Goal: Task Accomplishment & Management: Complete application form

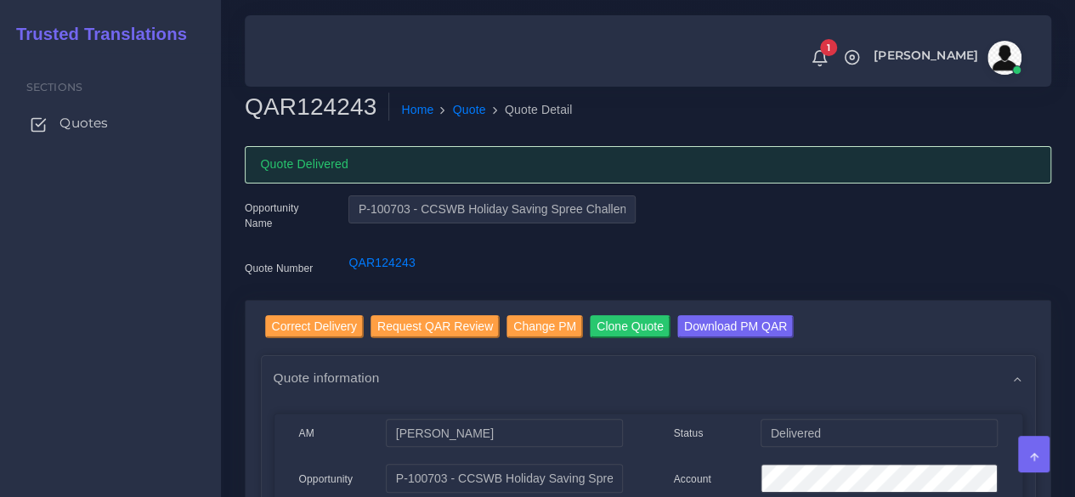
click at [71, 128] on span "Quotes" at bounding box center [83, 123] width 48 height 19
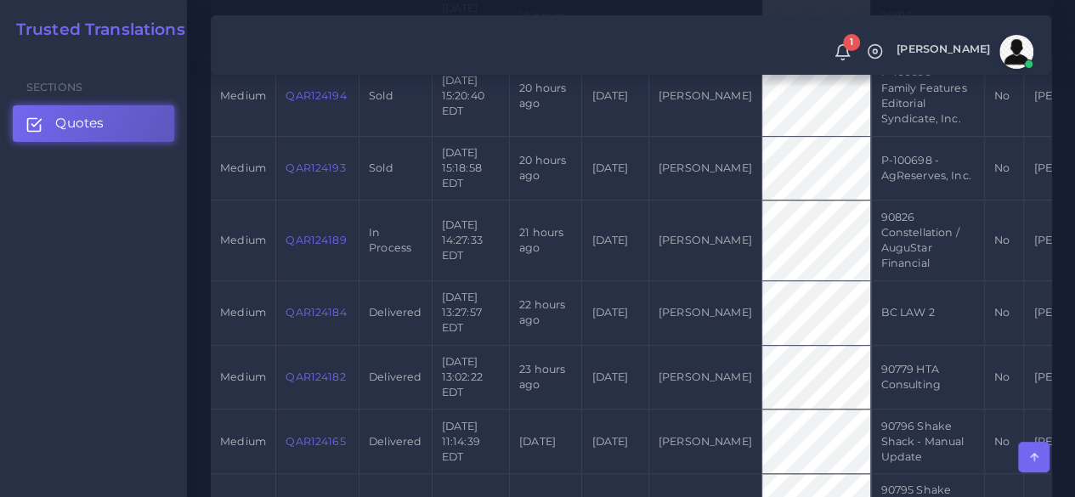
scroll to position [850, 0]
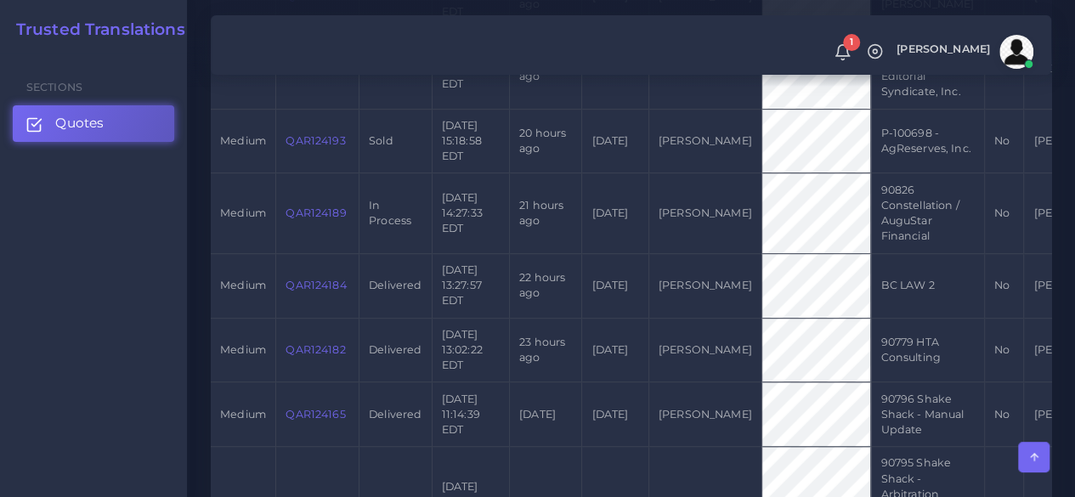
click at [322, 211] on link "QAR124189" at bounding box center [316, 213] width 60 height 13
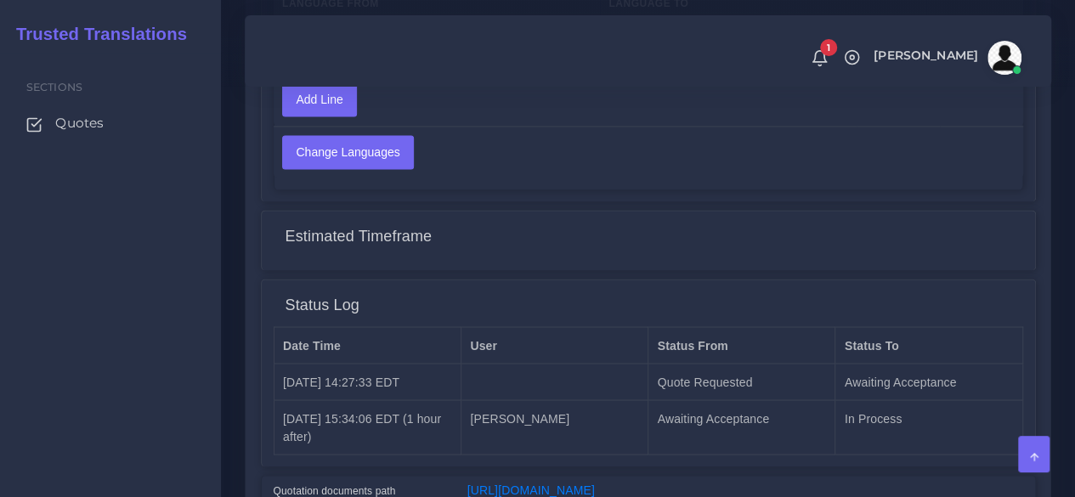
scroll to position [1417, 0]
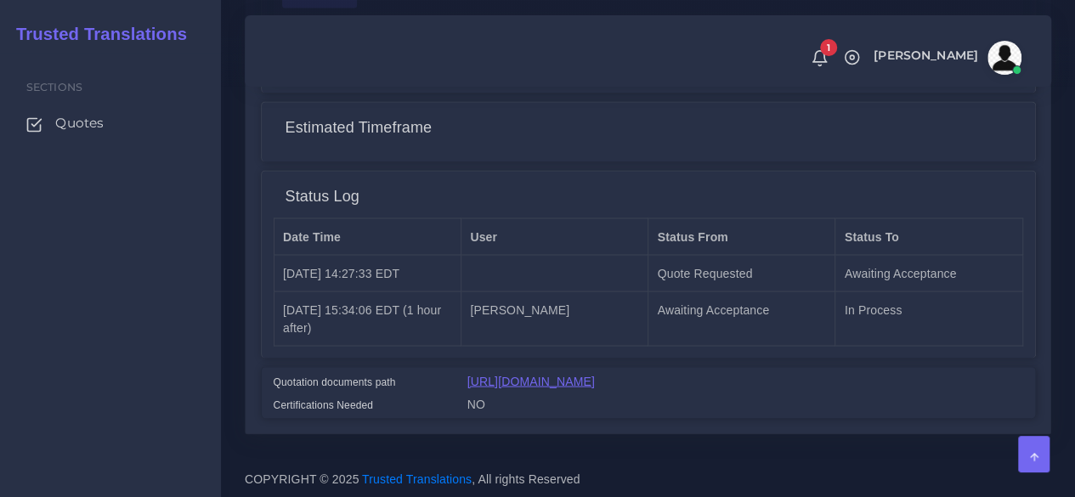
click at [553, 374] on link "[URL][DOMAIN_NAME]" at bounding box center [530, 381] width 127 height 14
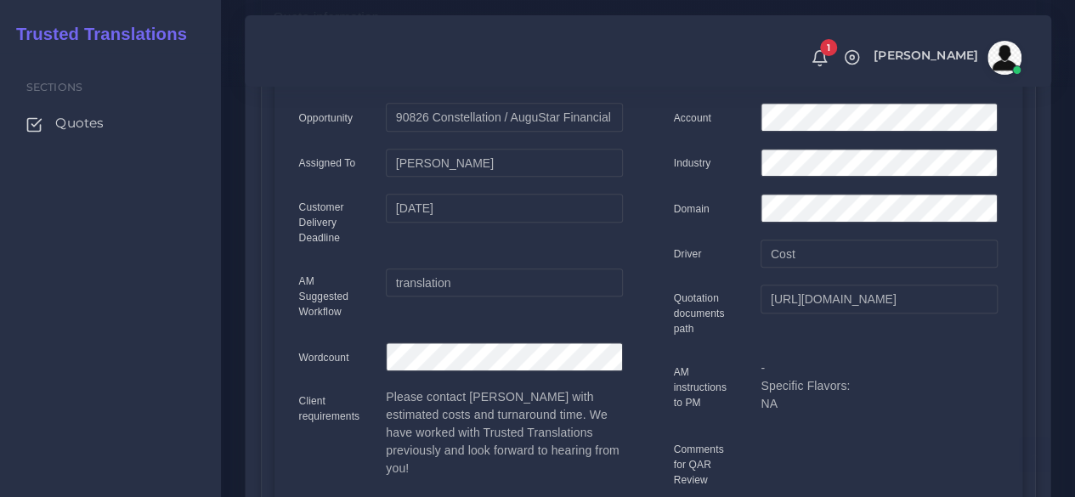
scroll to position [0, 0]
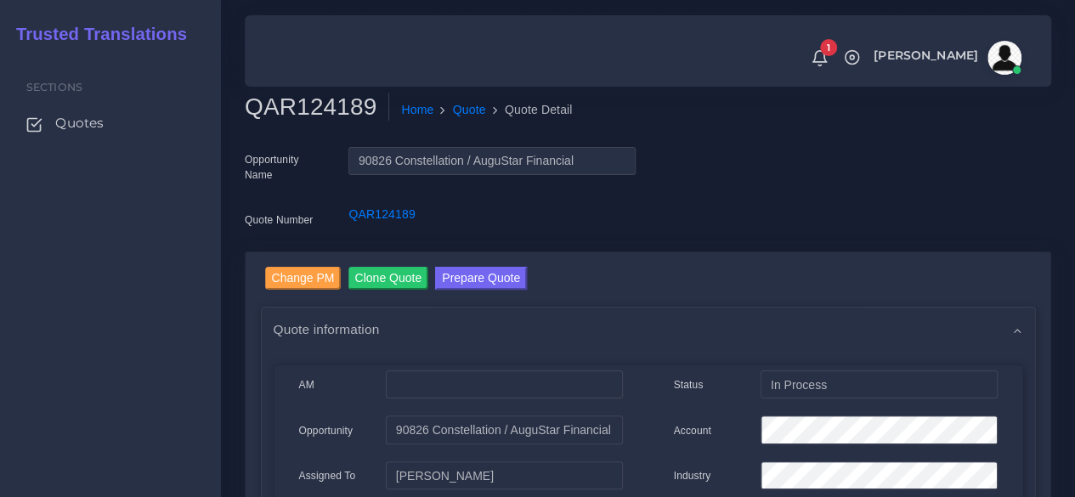
click at [331, 105] on h2 "QAR124189" at bounding box center [317, 107] width 144 height 29
copy h2 "QAR124189"
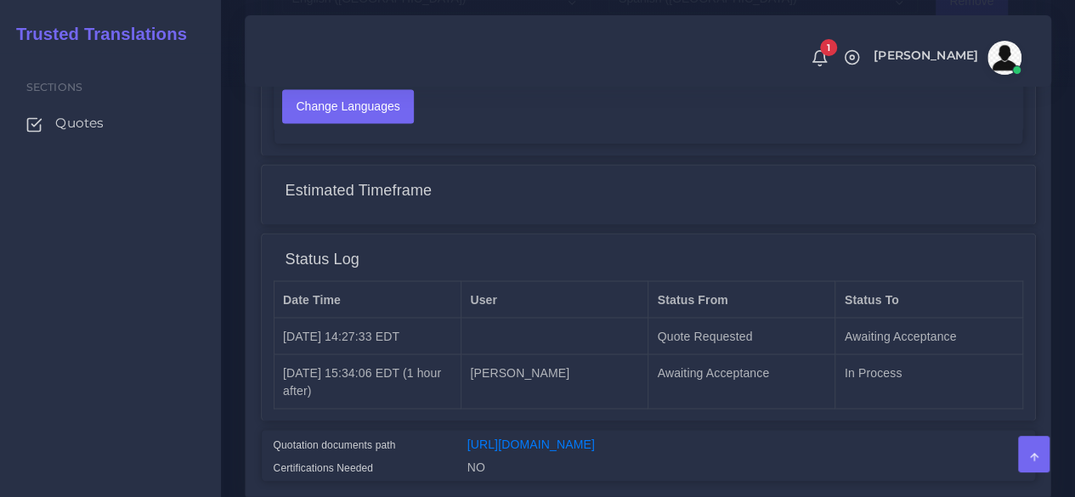
scroll to position [1417, 0]
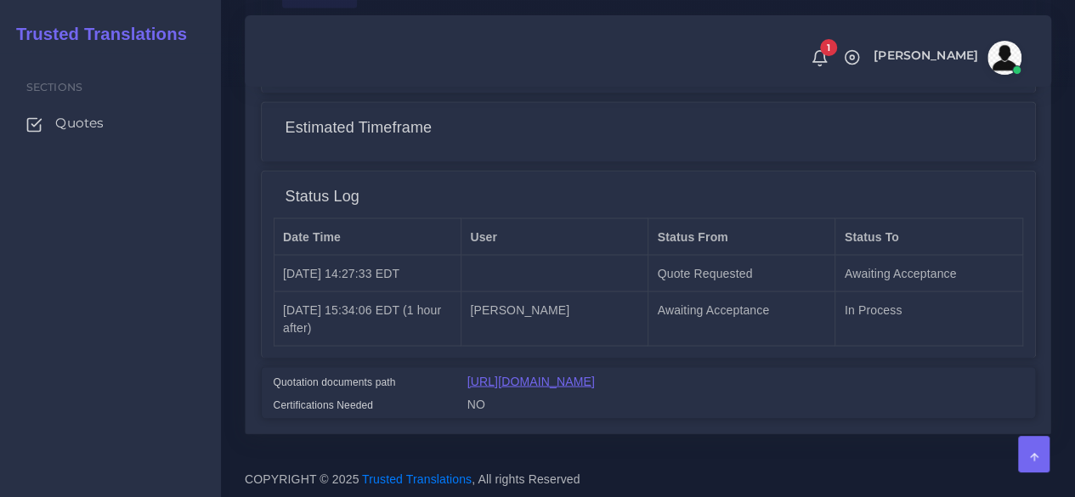
click at [543, 374] on link "https://workdrive.zoho.com/fgoh3e43b1a1fe2124b65bedd7c3c51a0e040/teams/fgoh3e43…" at bounding box center [530, 381] width 127 height 14
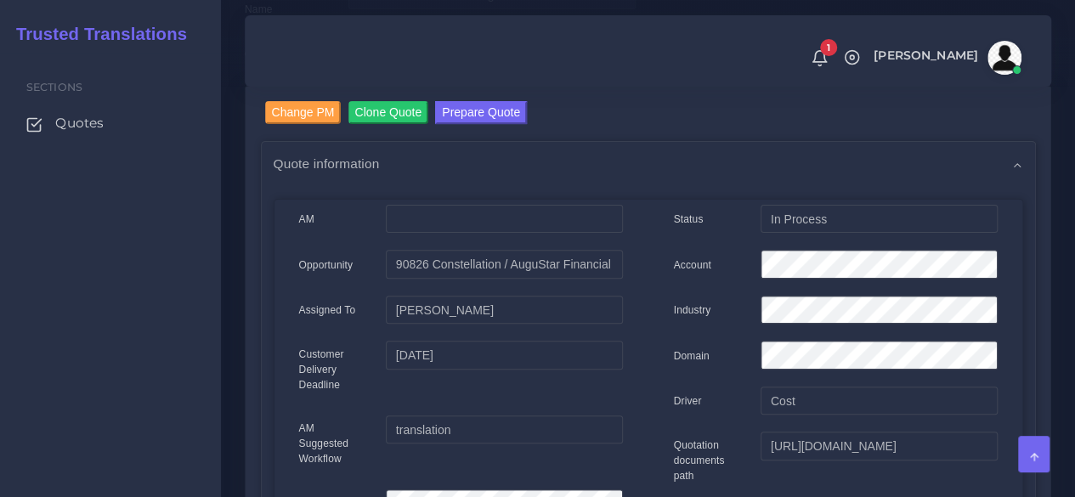
scroll to position [0, 0]
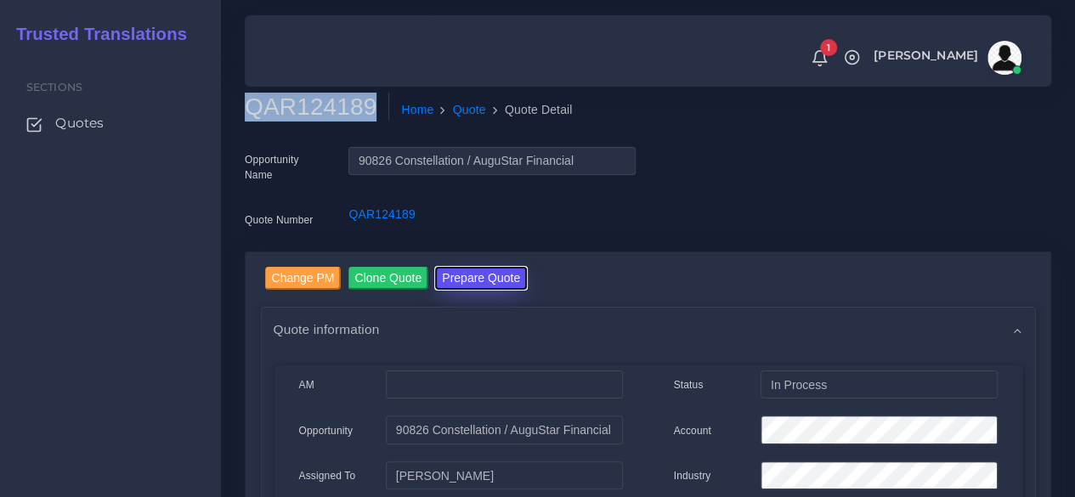
click at [459, 277] on button "Prepare Quote" at bounding box center [481, 278] width 92 height 23
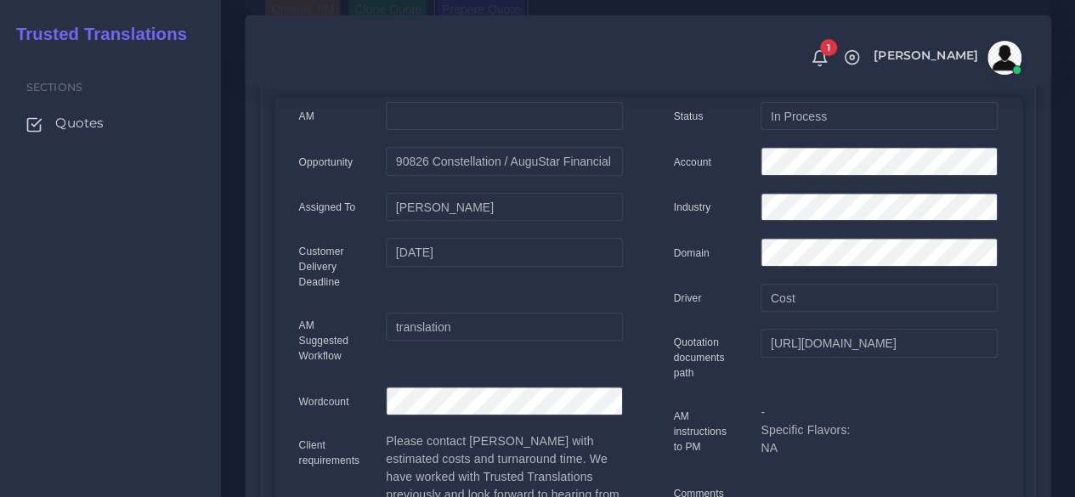
scroll to position [340, 0]
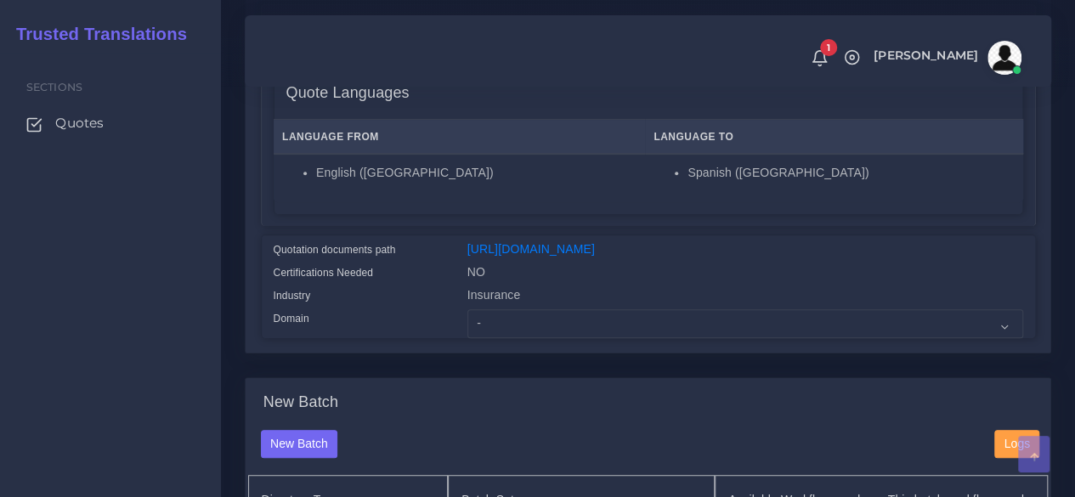
scroll to position [680, 0]
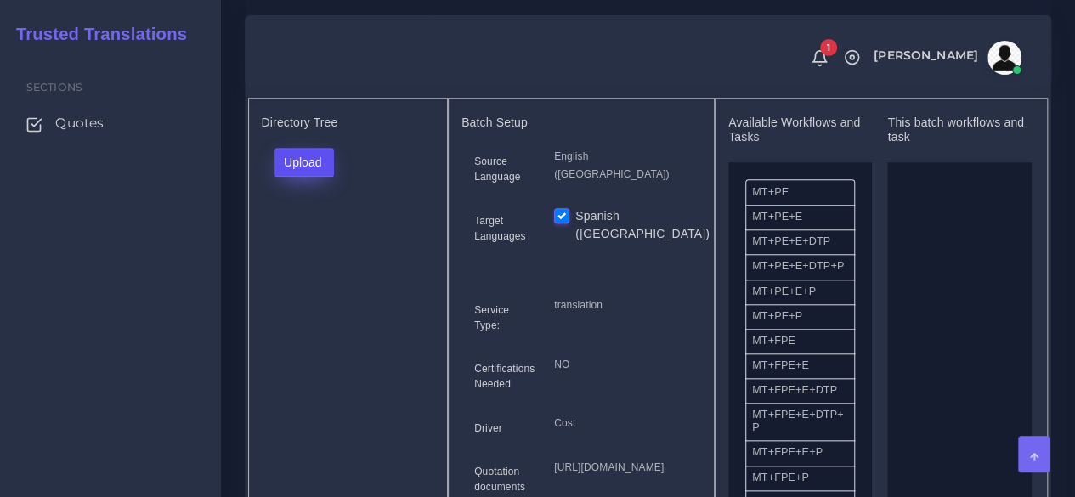
click at [297, 177] on button "Upload" at bounding box center [304, 162] width 60 height 29
click at [311, 237] on label "Files" at bounding box center [333, 226] width 117 height 21
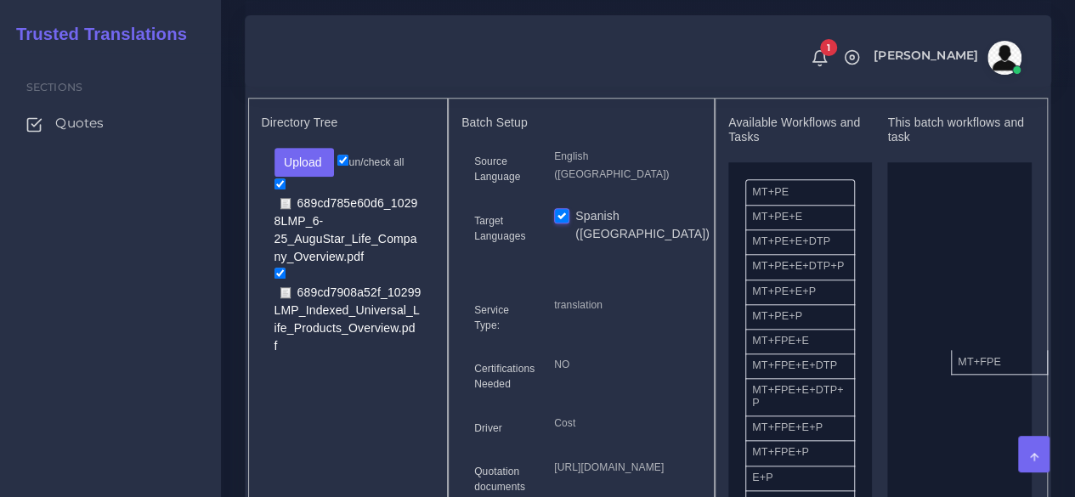
drag, startPoint x: 818, startPoint y: 380, endPoint x: 1021, endPoint y: 390, distance: 204.2
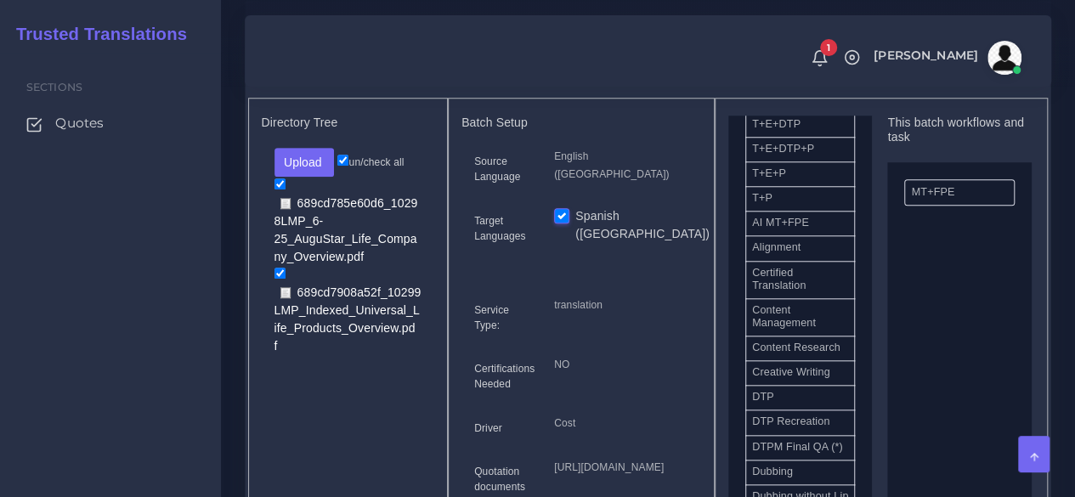
scroll to position [425, 0]
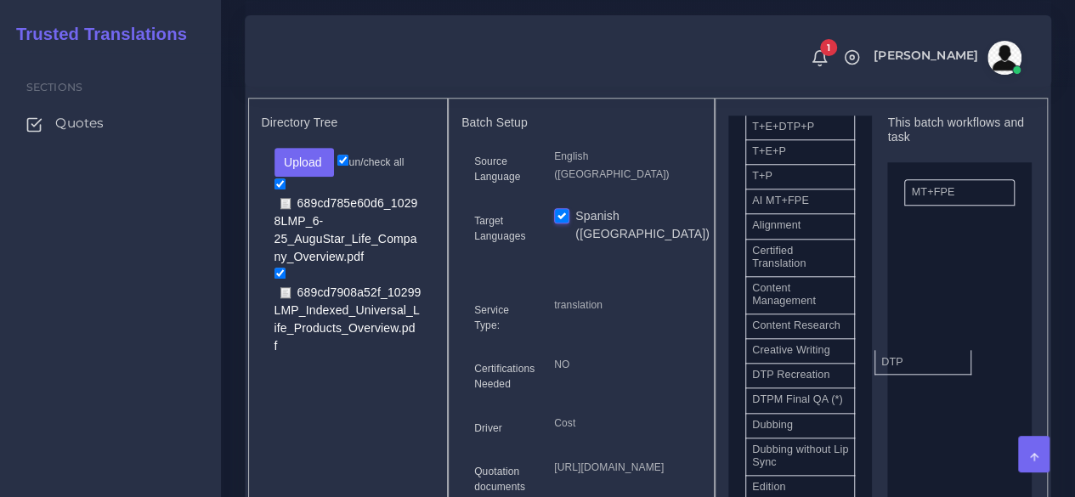
drag, startPoint x: 806, startPoint y: 424, endPoint x: 938, endPoint y: 390, distance: 136.9
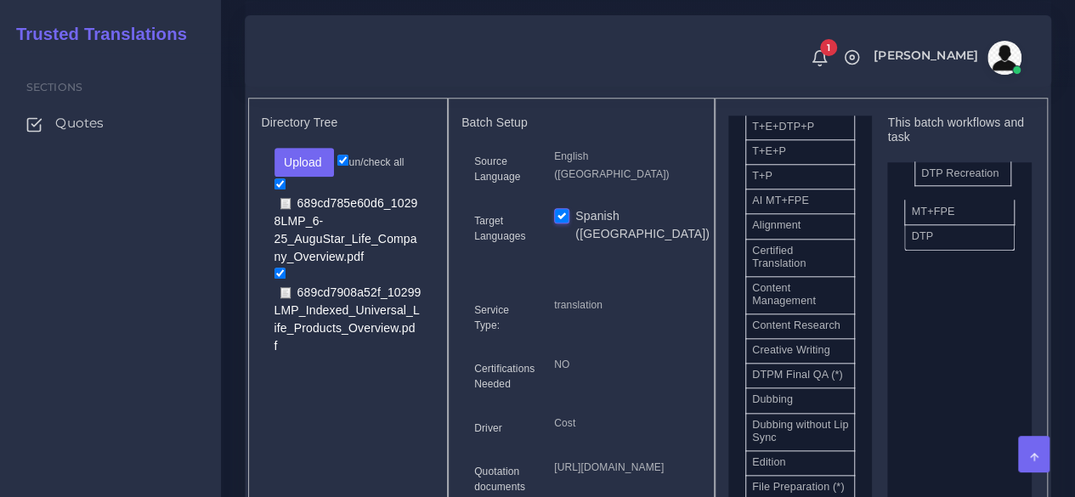
drag, startPoint x: 825, startPoint y: 427, endPoint x: 994, endPoint y: 206, distance: 278.2
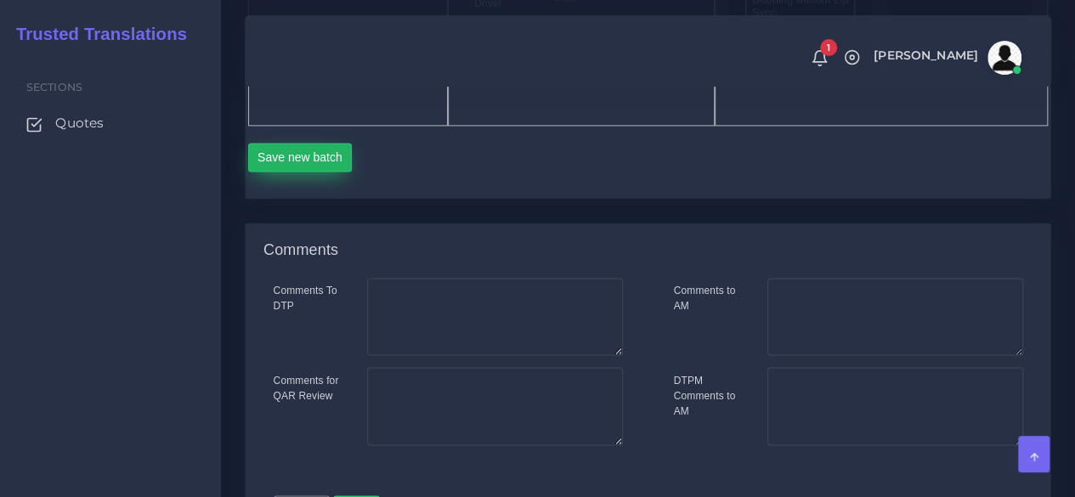
click at [299, 172] on button "Save new batch" at bounding box center [300, 157] width 105 height 29
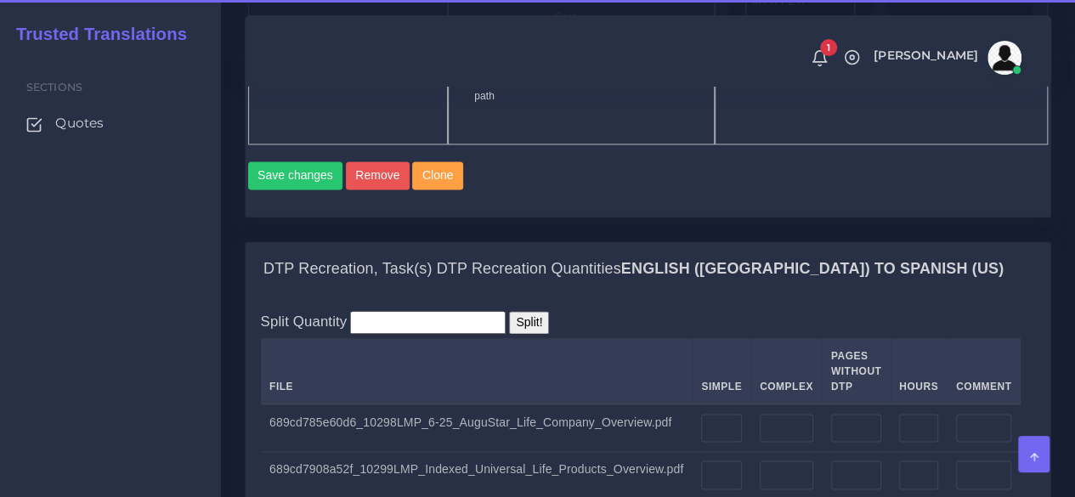
scroll to position [1360, 0]
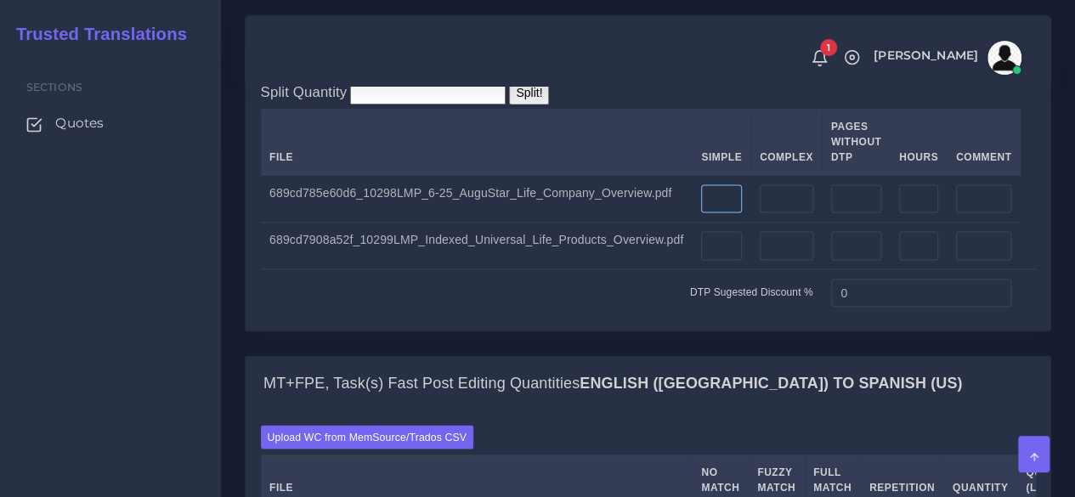
click at [701, 213] on input "number" at bounding box center [721, 198] width 41 height 29
type input "1"
click at [772, 213] on input "number" at bounding box center [787, 198] width 54 height 29
type input "1"
click at [715, 260] on input "number" at bounding box center [721, 245] width 41 height 29
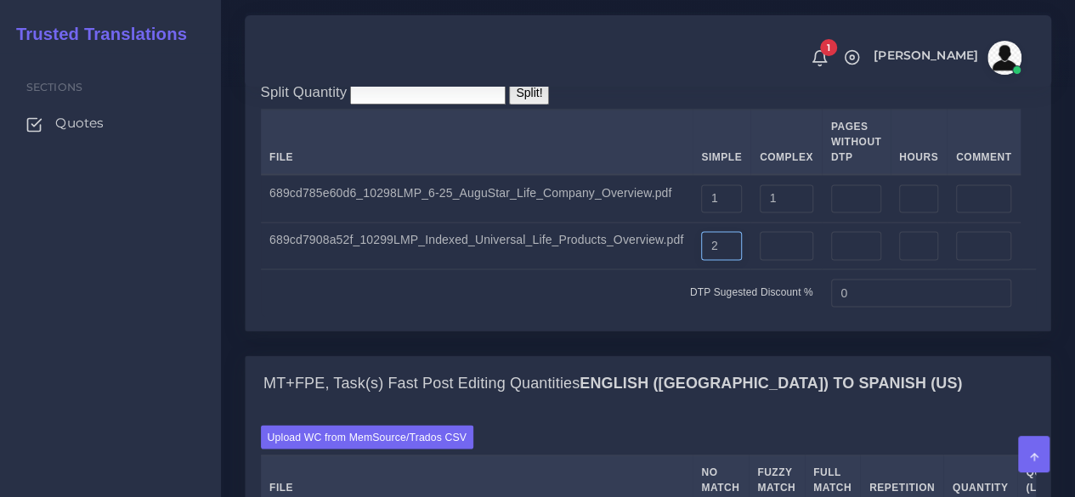
type input "2"
click at [767, 260] on input "number" at bounding box center [787, 245] width 54 height 29
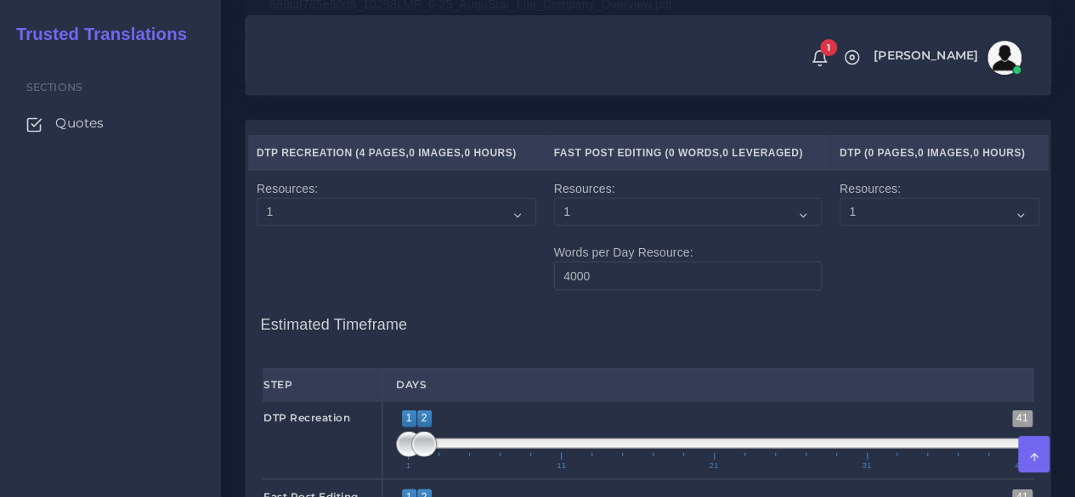
scroll to position [2209, 0]
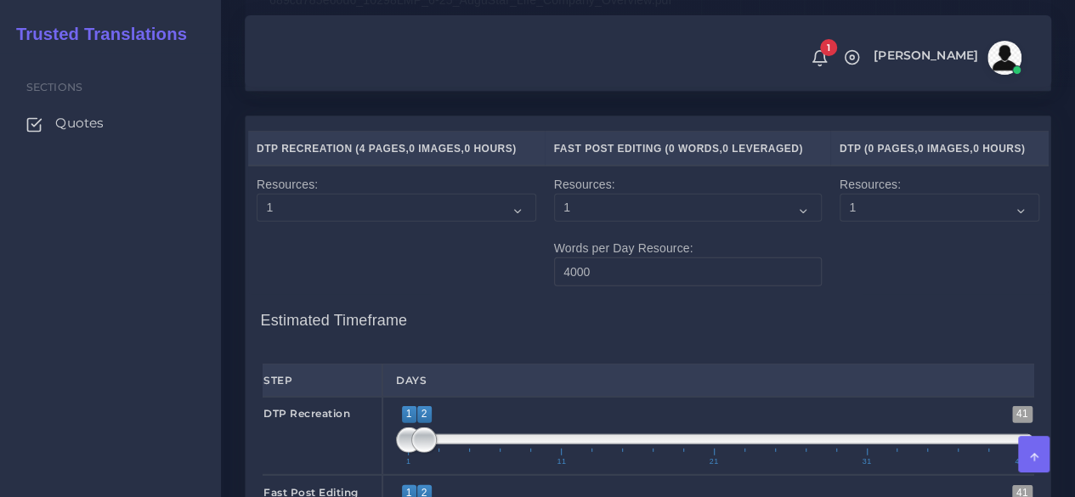
type input "2"
click at [766, 20] on input "number" at bounding box center [782, 6] width 46 height 29
type input "1"
click at [823, 20] on input "number" at bounding box center [850, 6] width 54 height 29
type input "1"
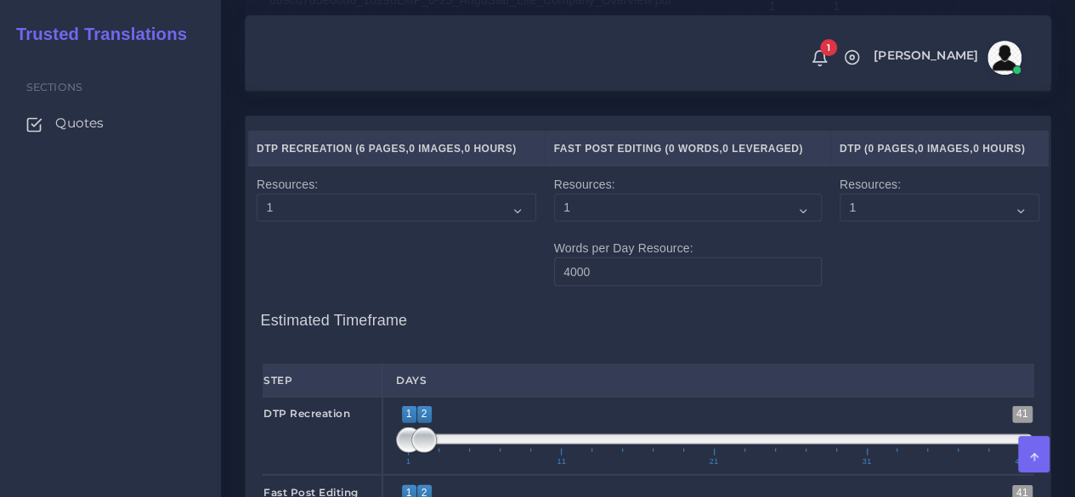
click at [759, 67] on input "number" at bounding box center [782, 52] width 46 height 29
type input "2"
click at [826, 67] on input "number" at bounding box center [850, 52] width 54 height 29
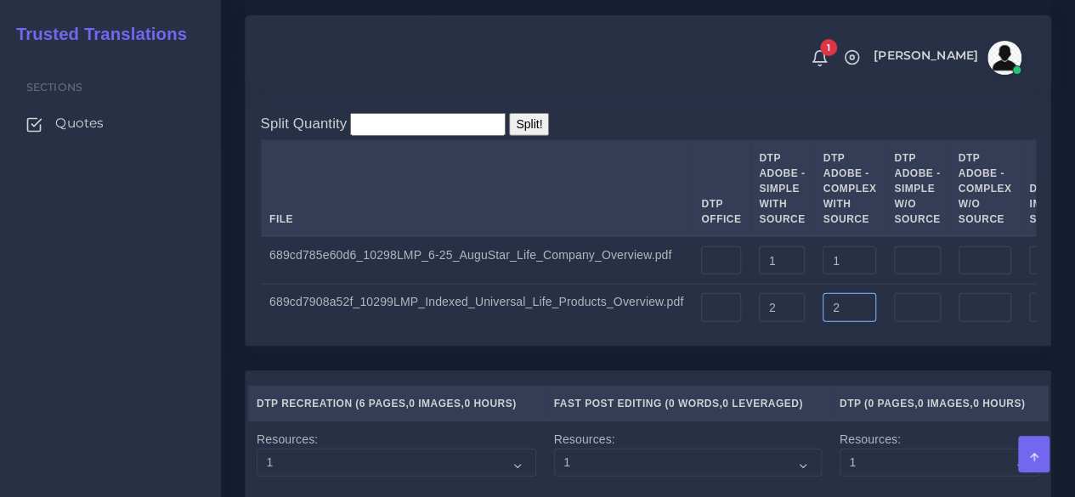
scroll to position [1785, 0]
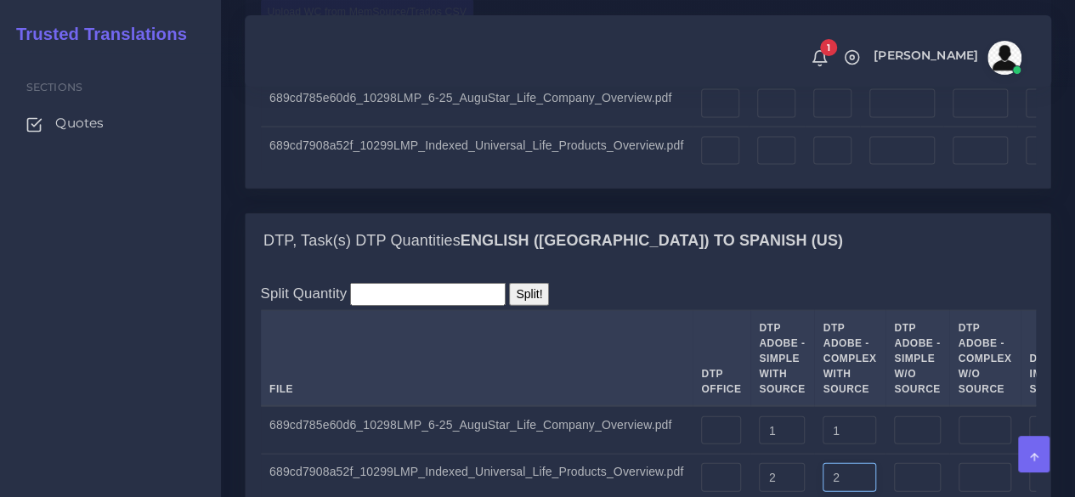
type input "2"
drag, startPoint x: 195, startPoint y: 334, endPoint x: 214, endPoint y: 328, distance: 20.4
click at [195, 334] on div "Sections Quotes" at bounding box center [110, 275] width 221 height 444
click at [701, 166] on input "number" at bounding box center [720, 151] width 38 height 29
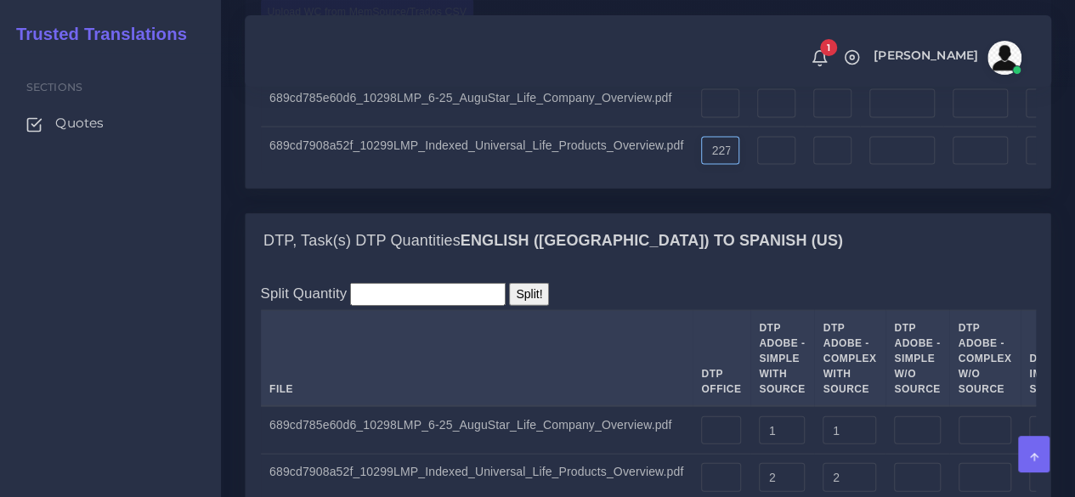
type input "1227"
click at [899, 166] on input "number" at bounding box center [901, 151] width 65 height 29
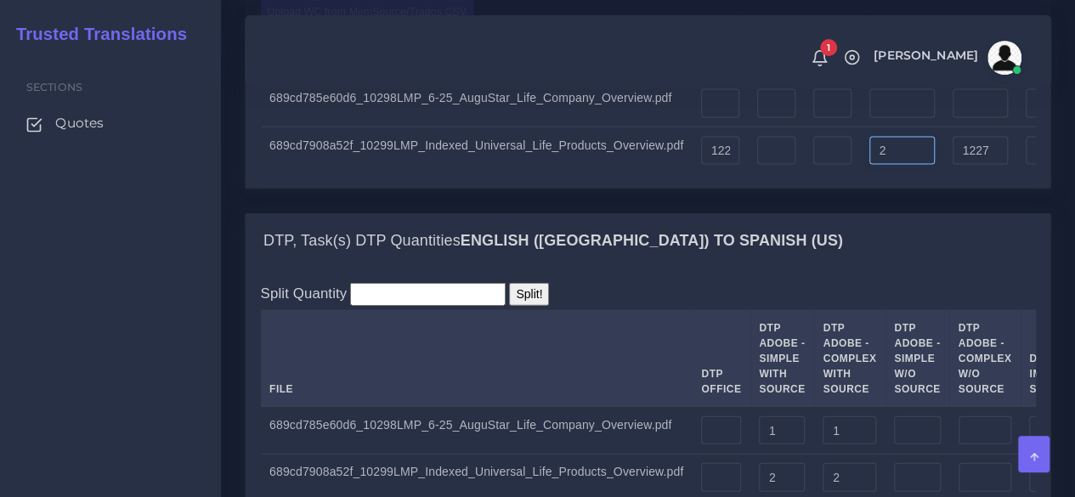
drag, startPoint x: 888, startPoint y: 271, endPoint x: 838, endPoint y: 277, distance: 50.5
click at [838, 174] on tr "689cd7908a52f_10299LMP_Indexed_Universal_Life_Products_Overview.pdf 1227 2 1227…" at bounding box center [685, 150] width 849 height 47
type input "47"
type input "1274"
type input "1238"
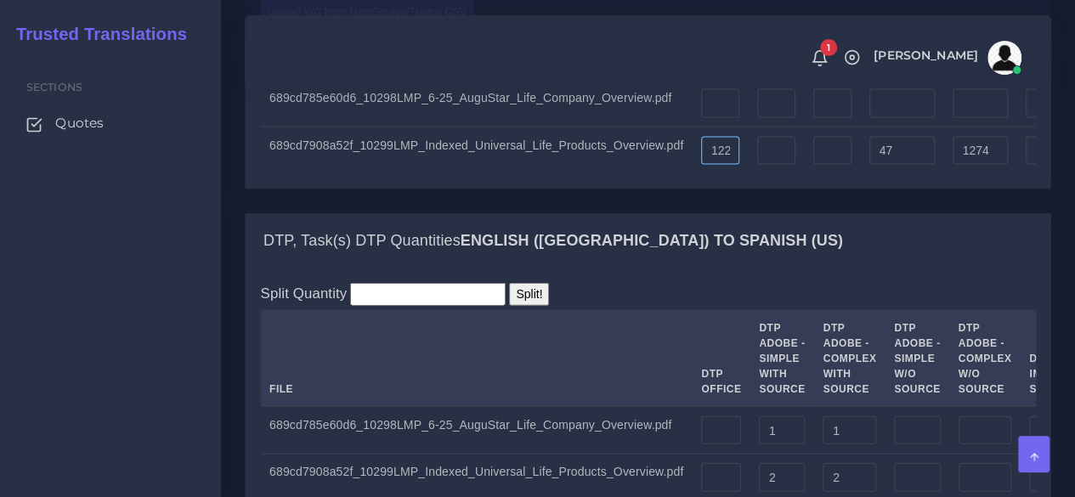
scroll to position [0, 6]
drag, startPoint x: 705, startPoint y: 272, endPoint x: 724, endPoint y: 272, distance: 18.7
click at [724, 174] on td "1227" at bounding box center [721, 150] width 56 height 47
drag, startPoint x: 693, startPoint y: 270, endPoint x: 727, endPoint y: 269, distance: 33.2
click at [727, 174] on td "1227" at bounding box center [721, 150] width 56 height 47
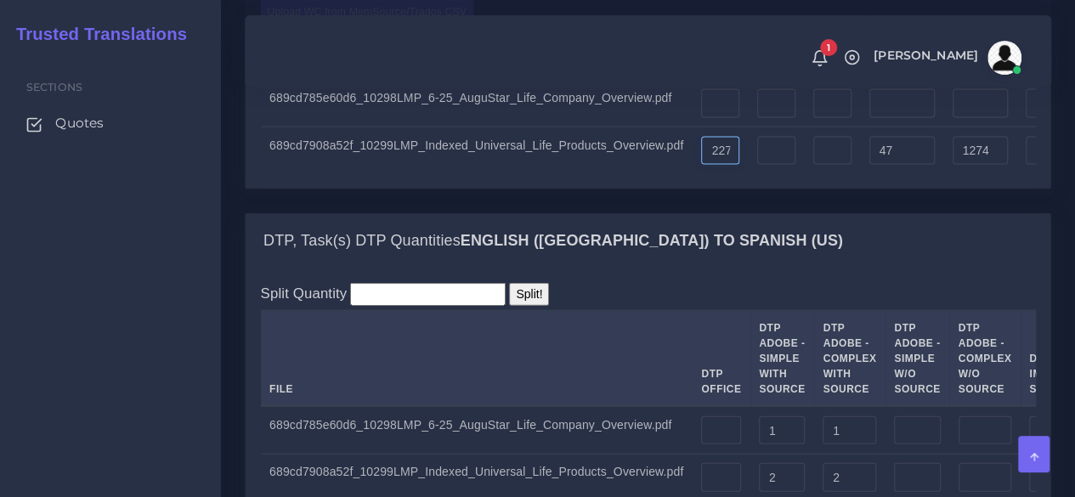
click at [710, 166] on input "1227" at bounding box center [720, 151] width 38 height 29
drag, startPoint x: 694, startPoint y: 273, endPoint x: 722, endPoint y: 271, distance: 28.1
click at [722, 174] on td "1227" at bounding box center [721, 150] width 56 height 47
type input "1180"
type input "1227"
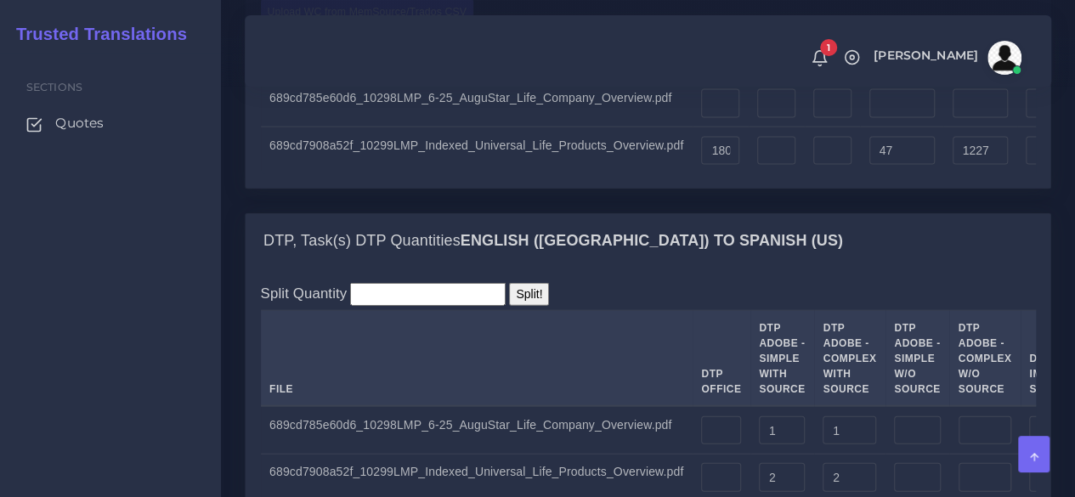
type input "1191"
click at [805, 174] on td at bounding box center [833, 150] width 56 height 47
click at [201, 302] on div "Sections Quotes" at bounding box center [110, 275] width 221 height 444
click at [704, 118] on input "number" at bounding box center [720, 103] width 38 height 29
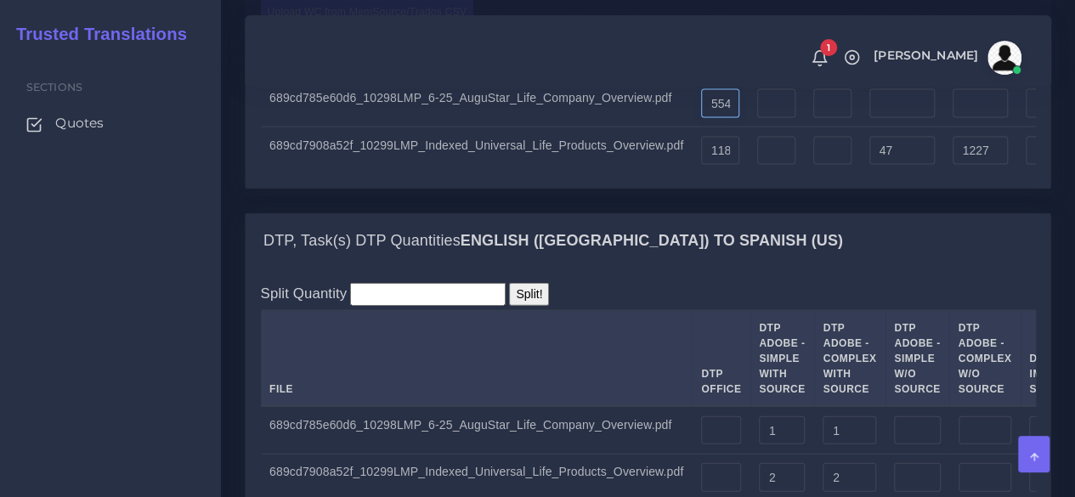
type input "554"
click at [887, 118] on input "number" at bounding box center [901, 103] width 65 height 29
type input "10"
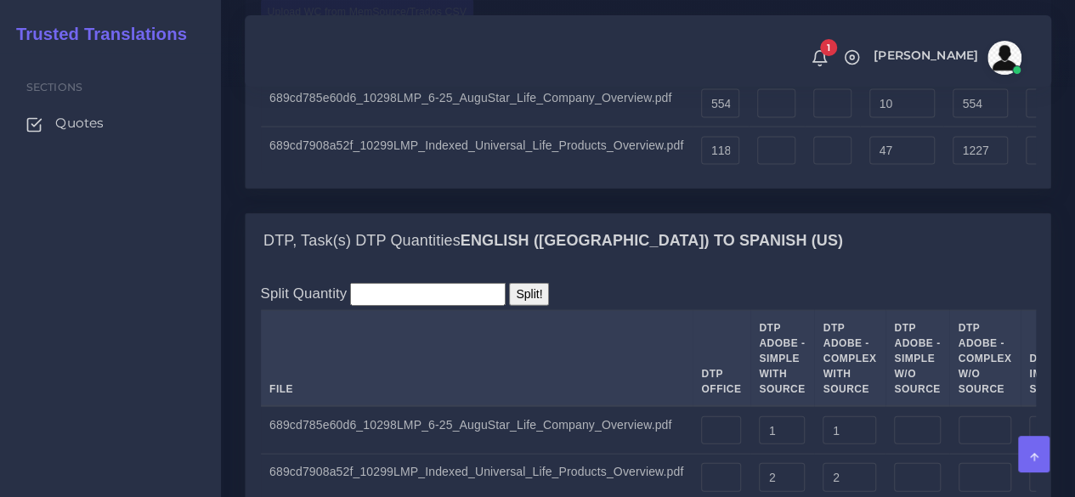
type input "564"
type input "556"
click at [663, 127] on td "689cd785e60d6_10298LMP_6-25_AuguStar_Life_Company_Overview.pdf" at bounding box center [477, 104] width 432 height 48
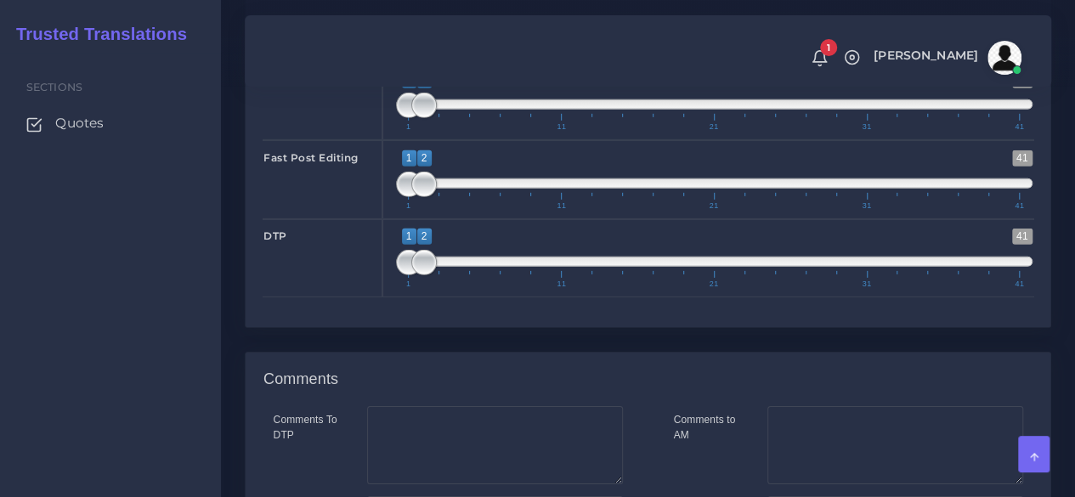
scroll to position [2549, 0]
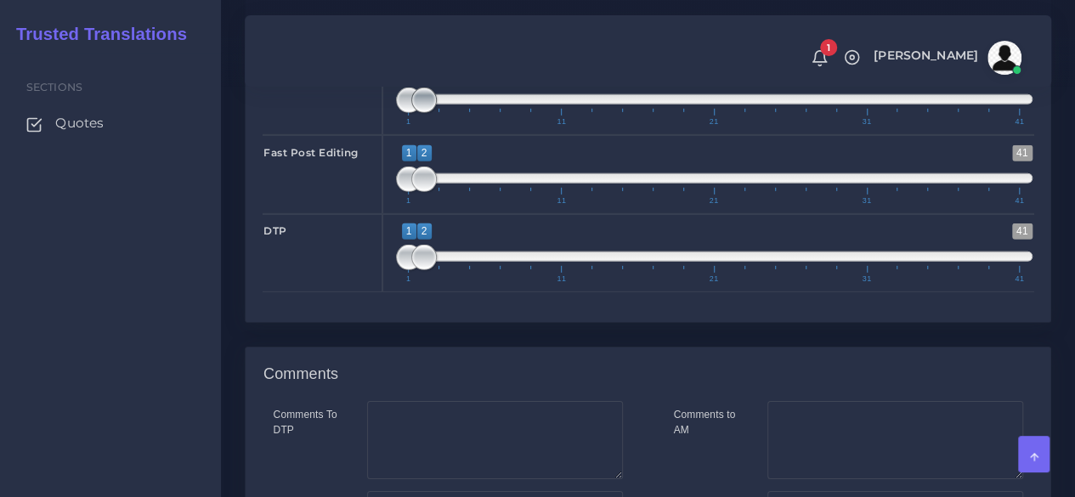
type input "1;1"
drag, startPoint x: 426, startPoint y: 254, endPoint x: 396, endPoint y: 259, distance: 30.2
click at [396, 113] on span at bounding box center [408, 100] width 25 height 25
type input "1;1"
drag, startPoint x: 416, startPoint y: 340, endPoint x: 389, endPoint y: 342, distance: 27.3
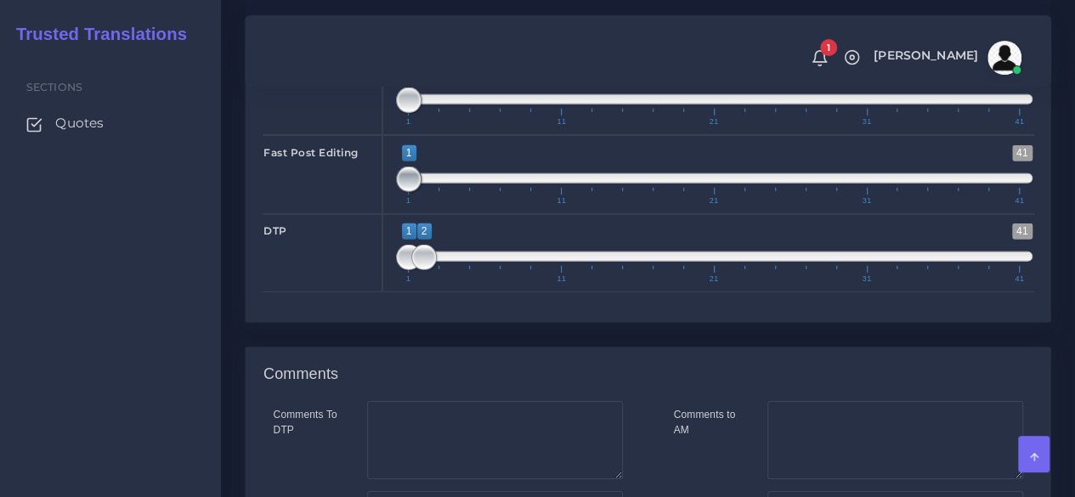
click at [389, 213] on div "1 41 1 1 1 — 1 1 11 21 31 41 1;1" at bounding box center [714, 174] width 664 height 78
type input "2;2"
drag, startPoint x: 401, startPoint y: 415, endPoint x: 422, endPoint y: 416, distance: 21.3
click at [422, 270] on span at bounding box center [423, 257] width 25 height 25
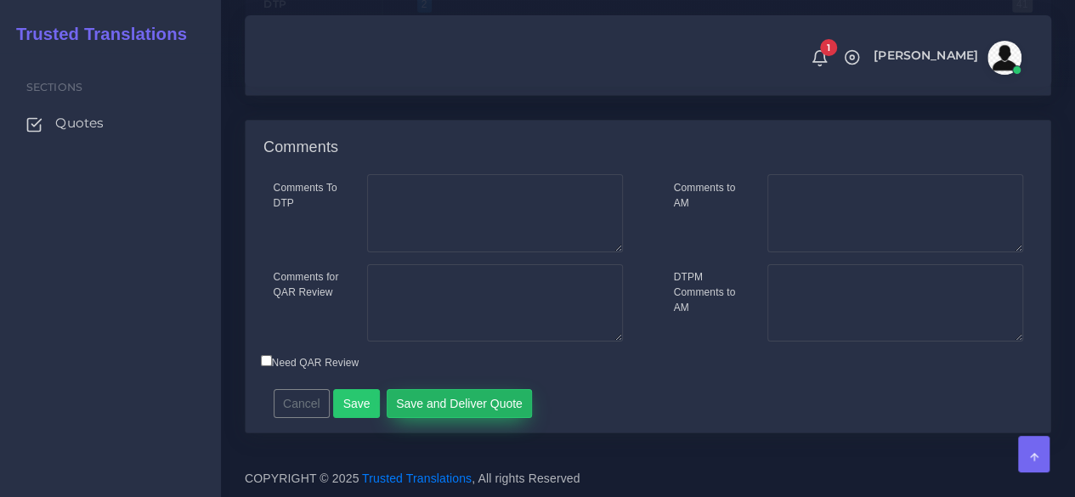
click at [450, 399] on button "Save and Deliver Quote" at bounding box center [460, 403] width 146 height 29
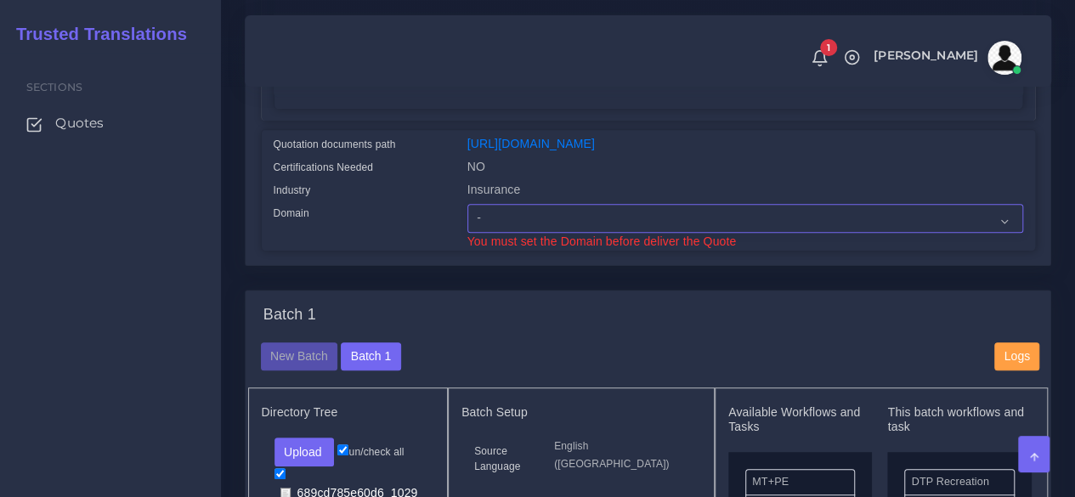
click at [517, 233] on select "- Advertising and Media Agriculture, Forestry and Fishing Architecture, Buildin…" at bounding box center [745, 218] width 556 height 29
select select "Insurance"
click at [467, 233] on select "- Advertising and Media Agriculture, Forestry and Fishing Architecture, Buildin…" at bounding box center [745, 218] width 556 height 29
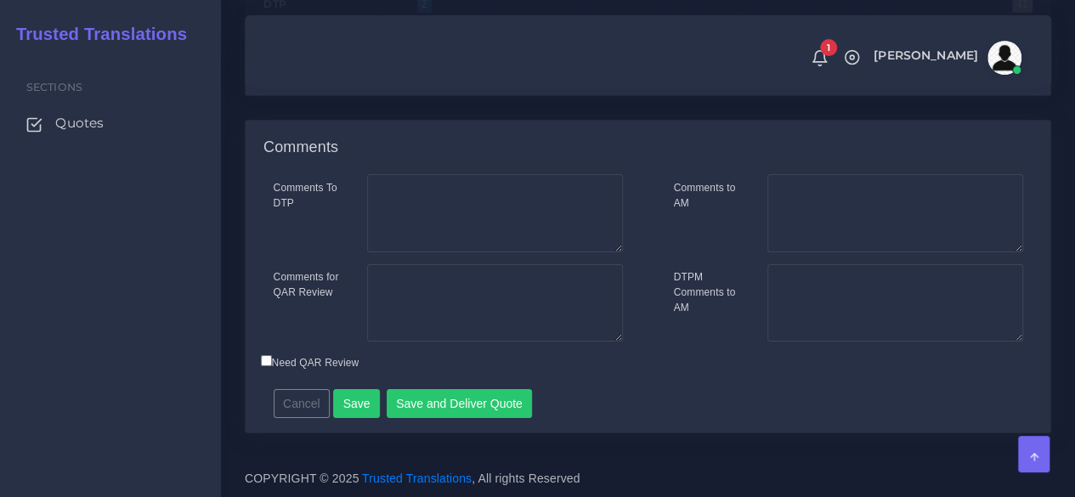
scroll to position [2945, 0]
click at [412, 396] on button "Save and Deliver Quote" at bounding box center [460, 403] width 146 height 29
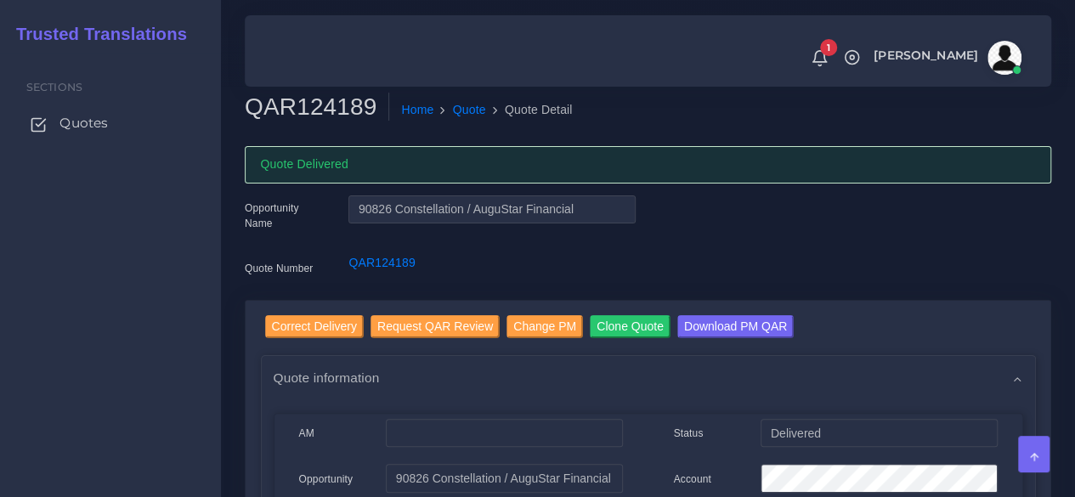
click at [100, 129] on span "Quotes" at bounding box center [83, 123] width 48 height 19
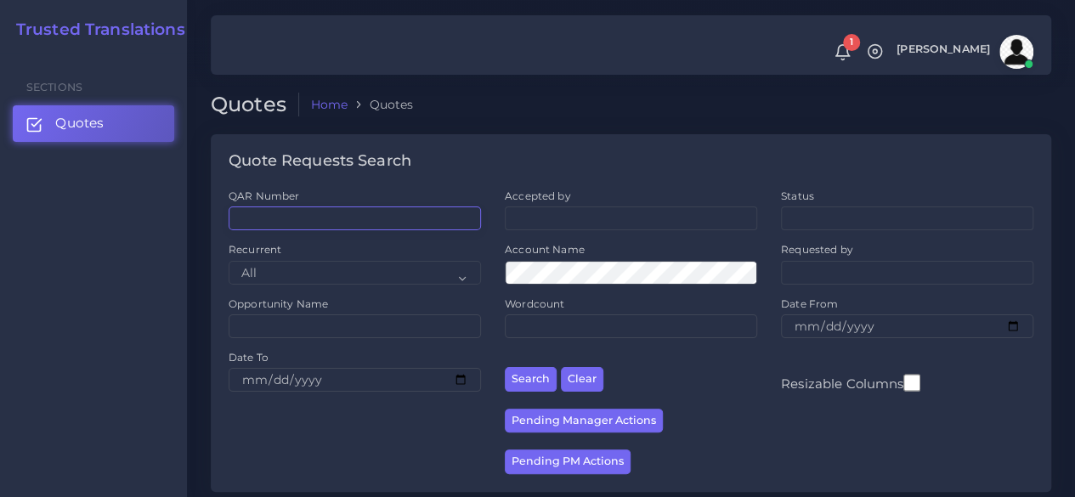
click at [337, 216] on input "QAR Number" at bounding box center [355, 219] width 252 height 24
paste input "QAR124165"
type input "QAR124165"
click at [505, 367] on button "Search" at bounding box center [531, 379] width 52 height 25
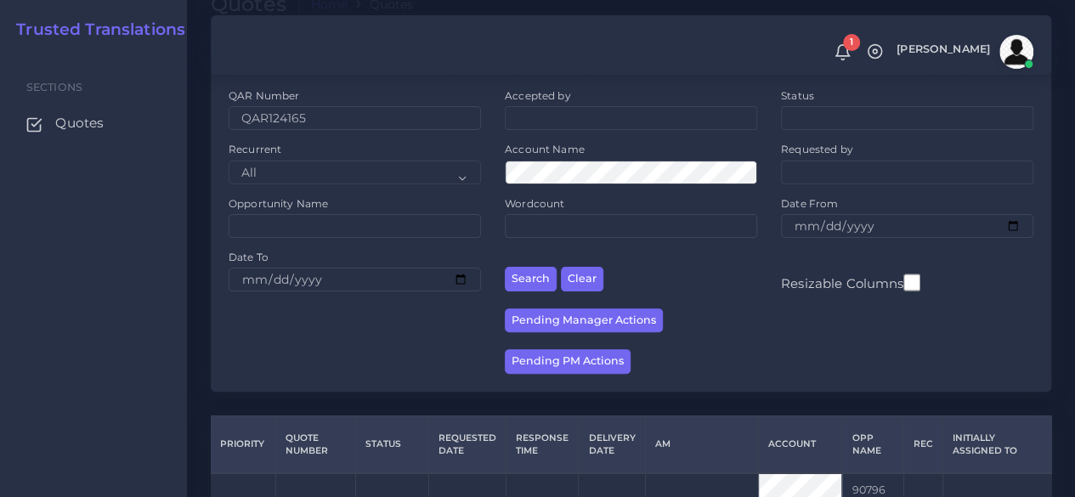
scroll to position [248, 0]
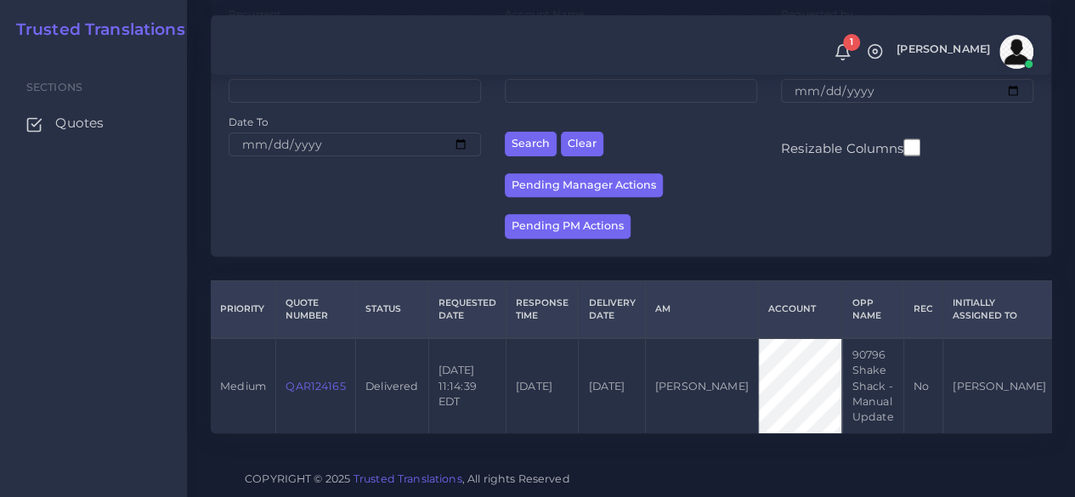
click at [330, 380] on link "QAR124165" at bounding box center [315, 386] width 59 height 13
click at [313, 380] on link "QAR124165" at bounding box center [315, 386] width 59 height 13
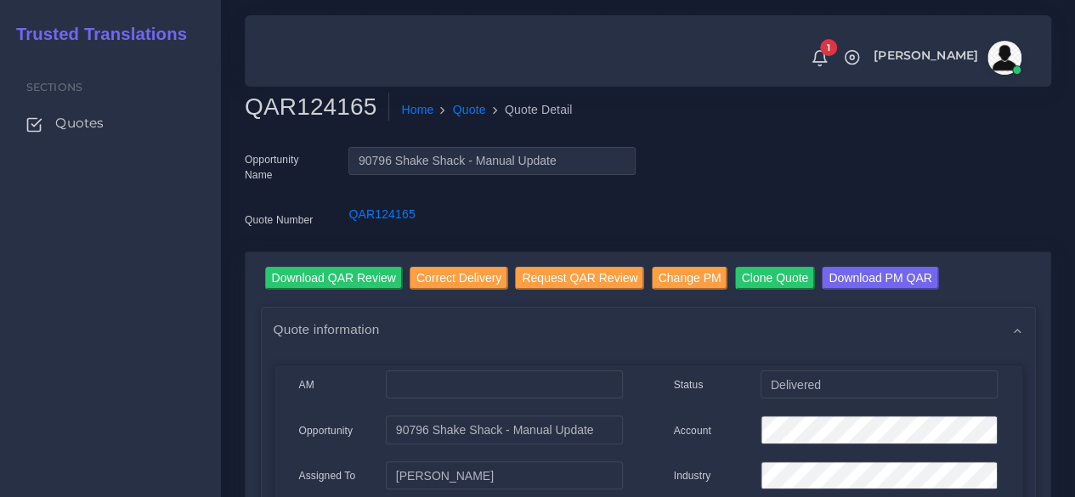
click at [331, 110] on h2 "QAR124165" at bounding box center [317, 107] width 144 height 29
copy h2 "QAR124165"
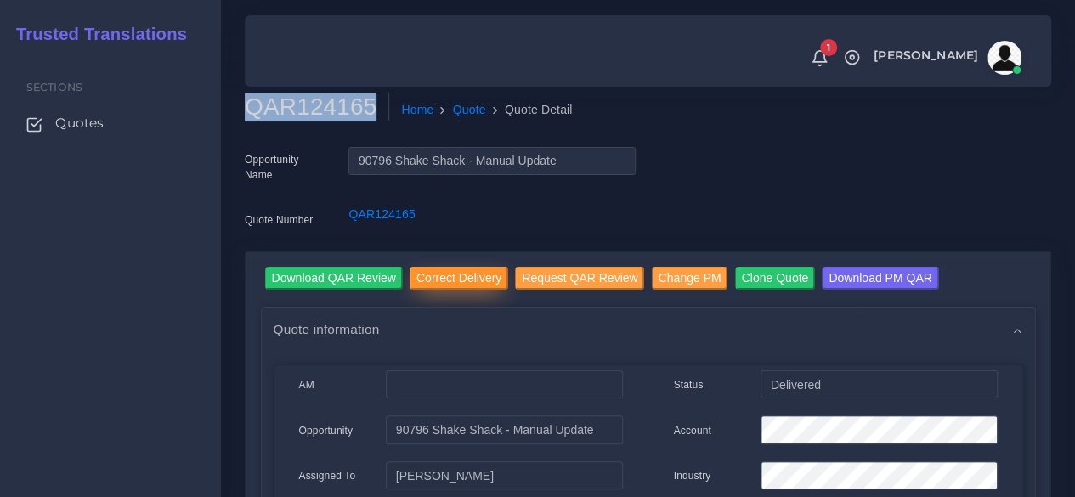
click at [445, 271] on input "Correct Delivery" at bounding box center [459, 278] width 99 height 23
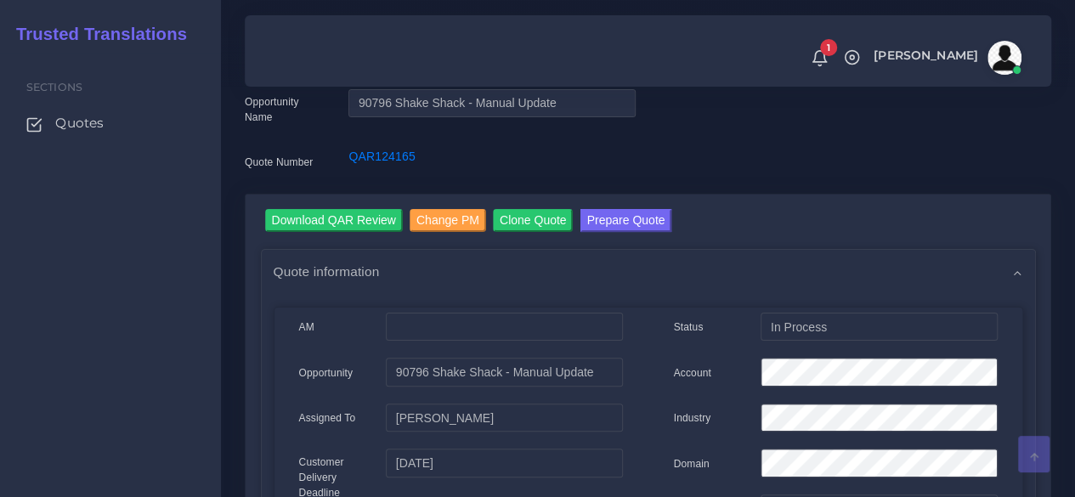
scroll to position [170, 0]
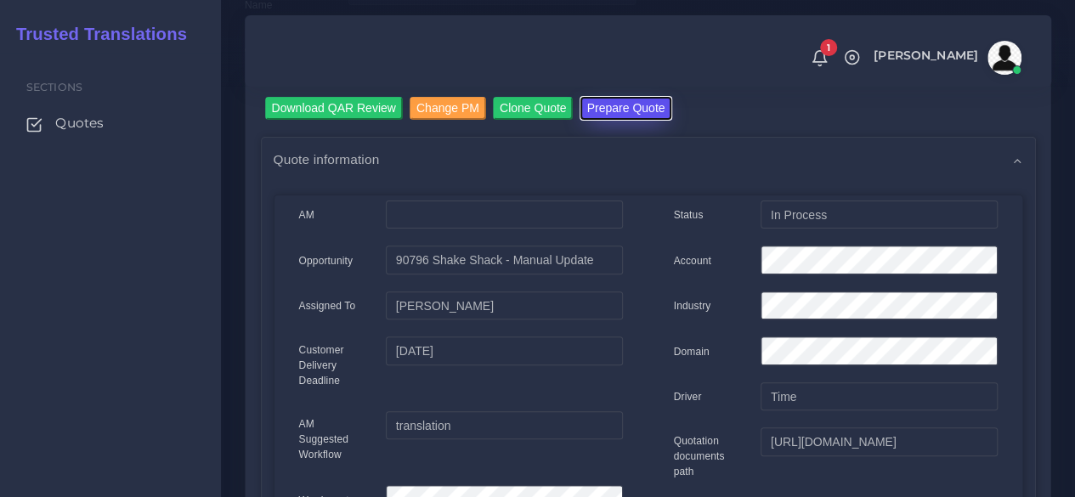
click at [634, 106] on button "Prepare Quote" at bounding box center [626, 108] width 92 height 23
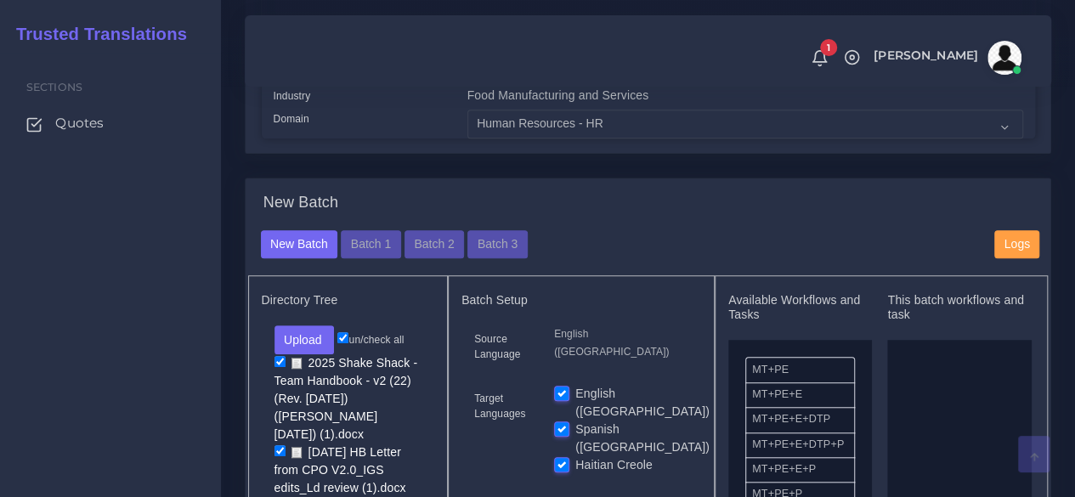
scroll to position [680, 0]
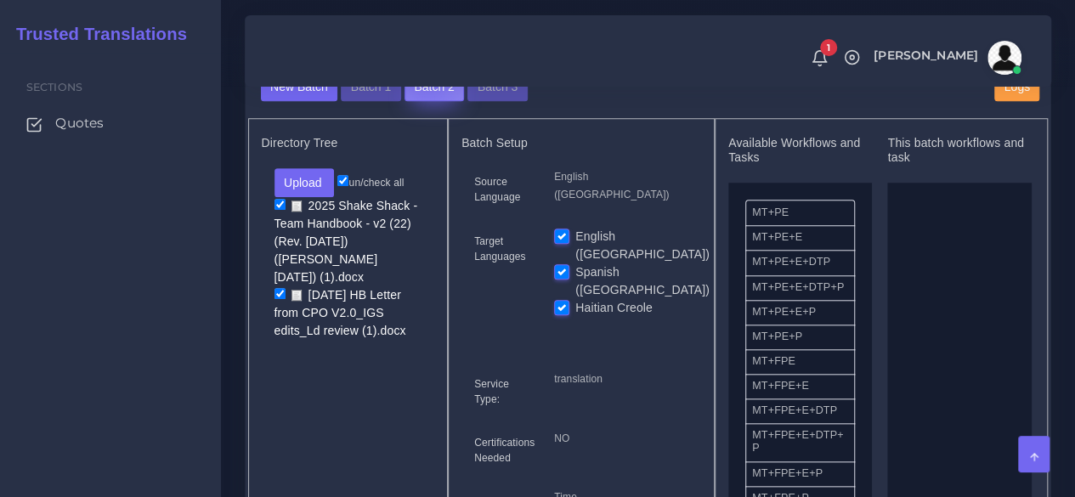
click at [423, 102] on button "Batch 2" at bounding box center [434, 87] width 59 height 29
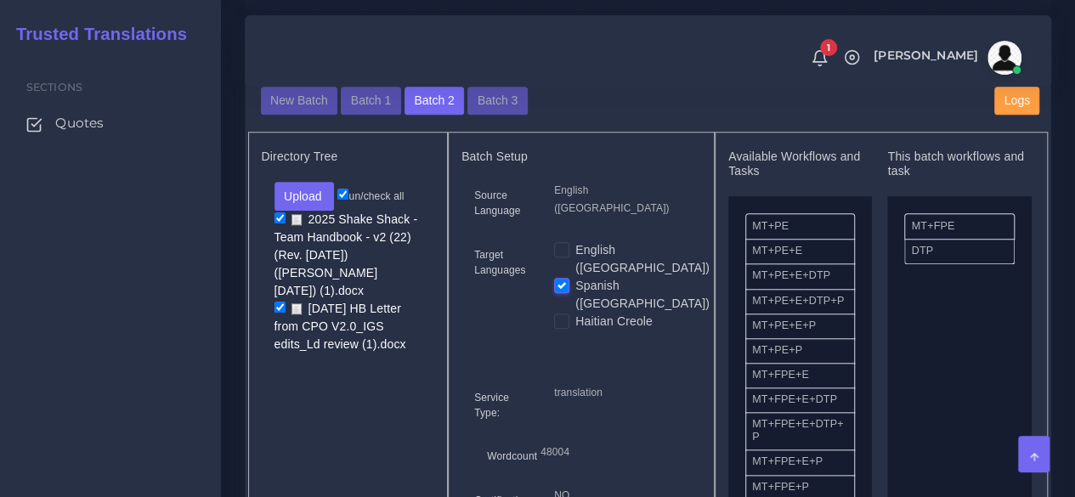
scroll to position [595, 0]
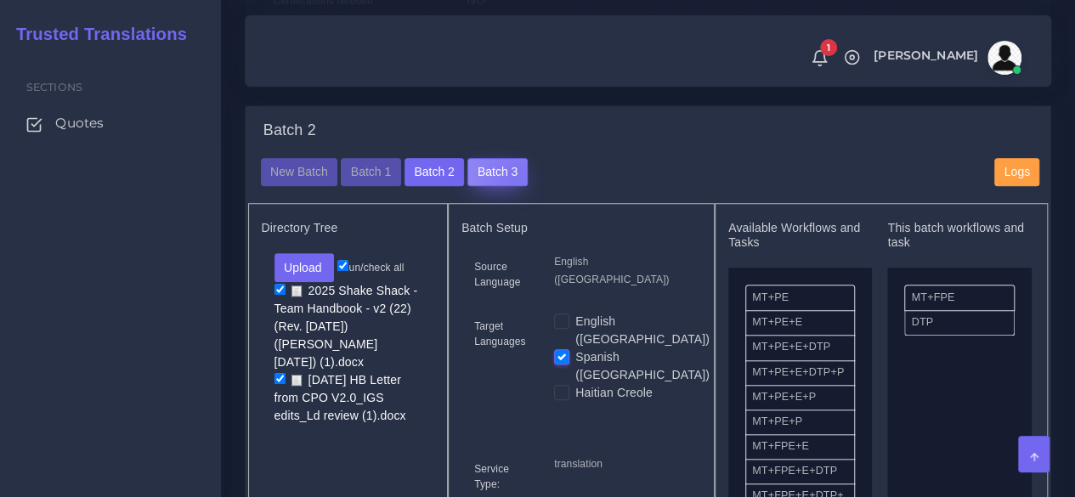
click at [509, 187] on button "Batch 3" at bounding box center [496, 172] width 59 height 29
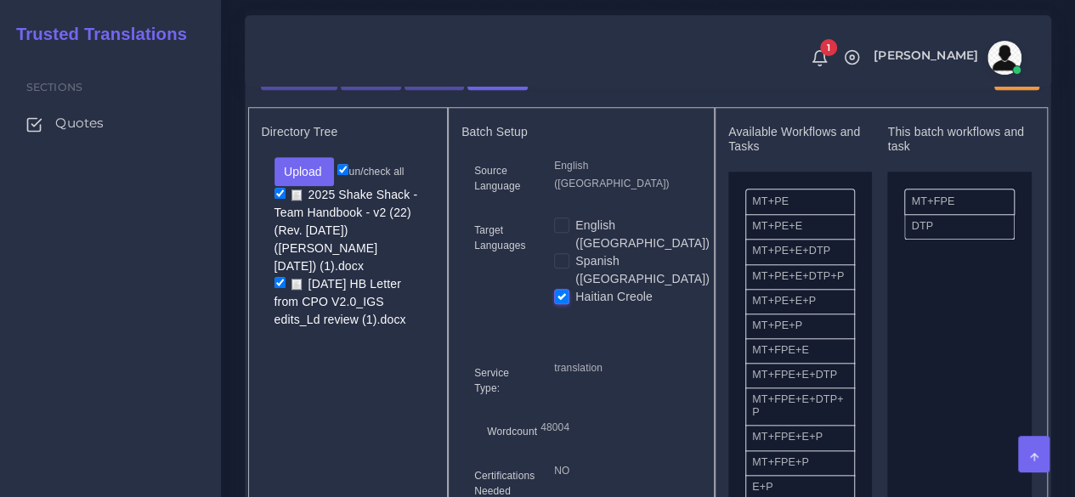
scroll to position [680, 0]
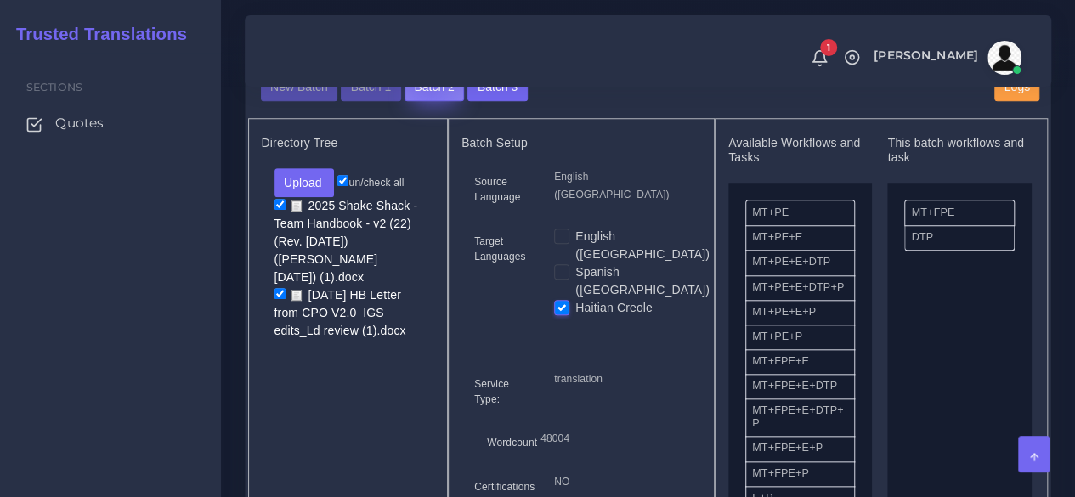
click at [425, 102] on button "Batch 2" at bounding box center [434, 87] width 59 height 29
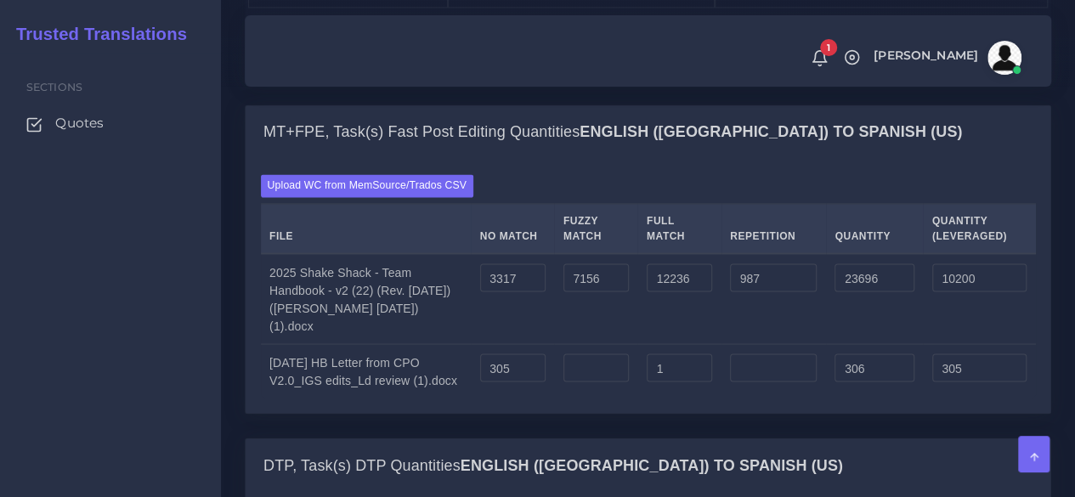
scroll to position [1530, 0]
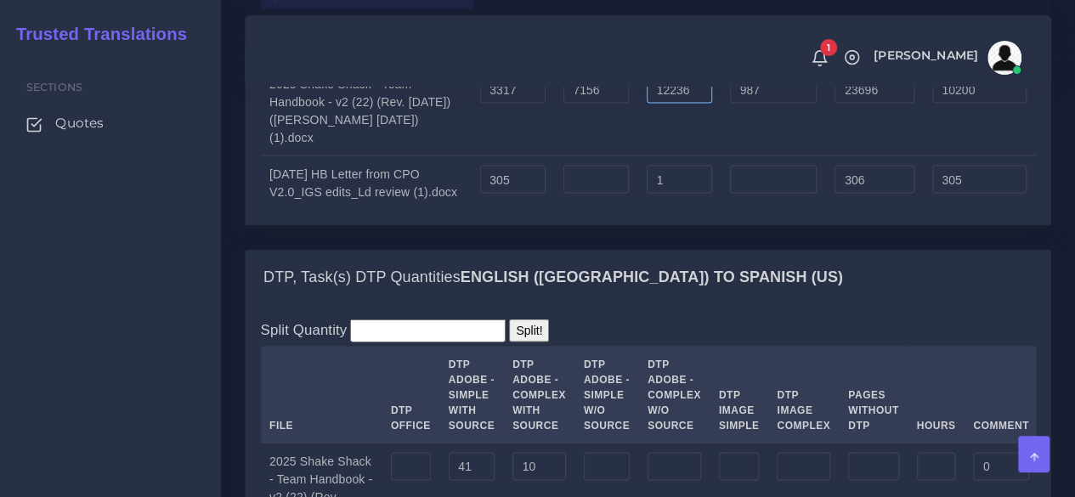
drag, startPoint x: 690, startPoint y: 174, endPoint x: 567, endPoint y: 177, distance: 123.2
click at [567, 156] on tr "2025 Shake Shack - Team Handbook - v2 (22) (Rev. 5.12.25) (KK SR 7.30.25) (1).d…" at bounding box center [648, 110] width 775 height 91
type input "7591"
type input "19051"
type input "9039"
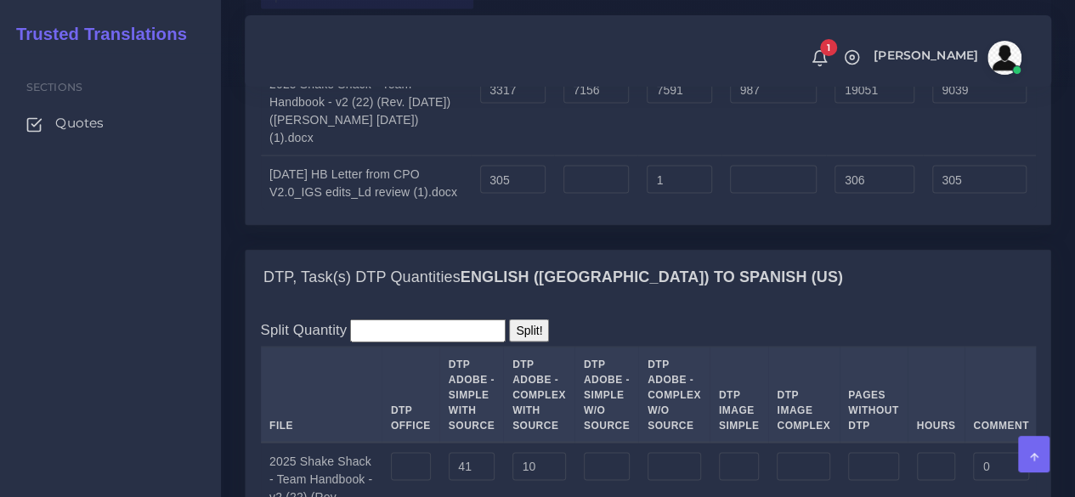
click at [603, 156] on td "7156" at bounding box center [595, 110] width 83 height 91
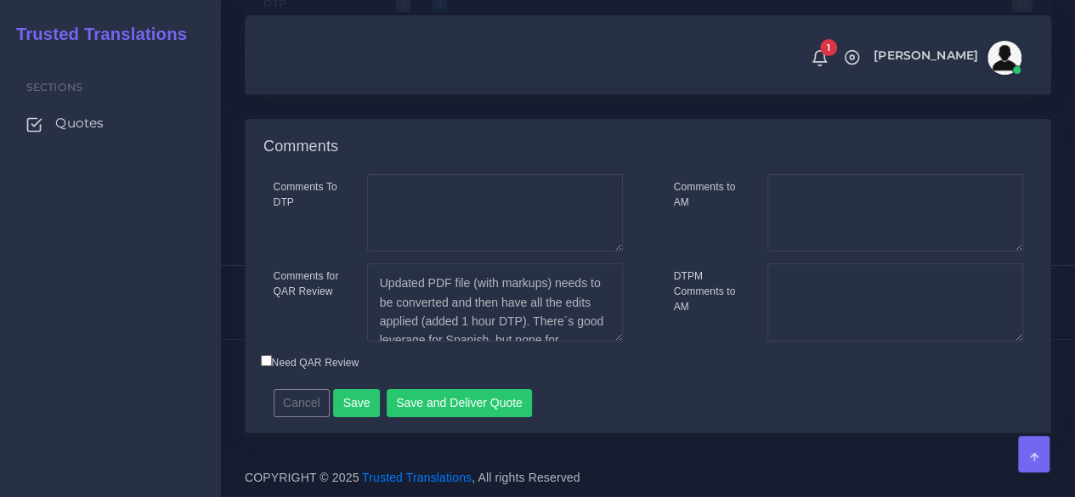
scroll to position [2813, 0]
click at [358, 397] on button "Save" at bounding box center [356, 403] width 47 height 29
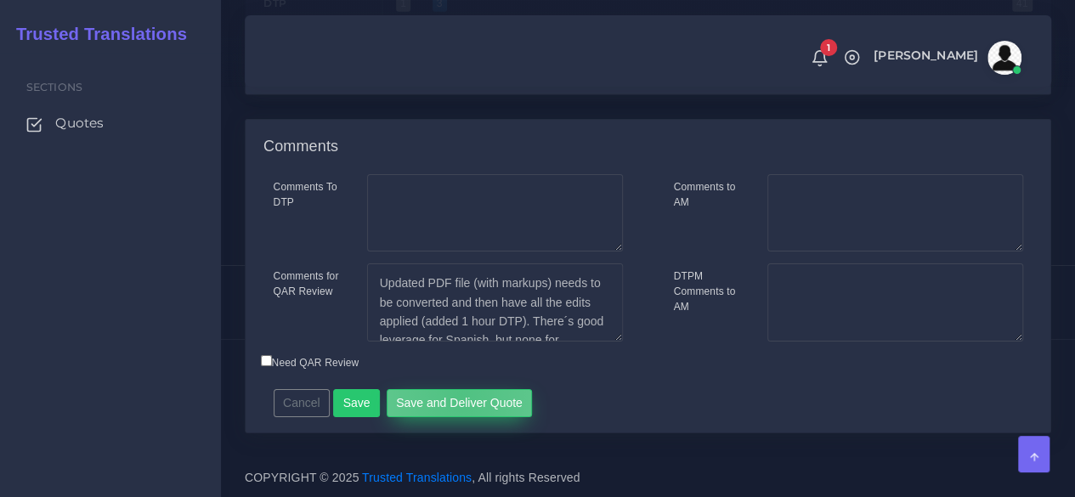
click at [454, 397] on button "Save and Deliver Quote" at bounding box center [460, 403] width 146 height 29
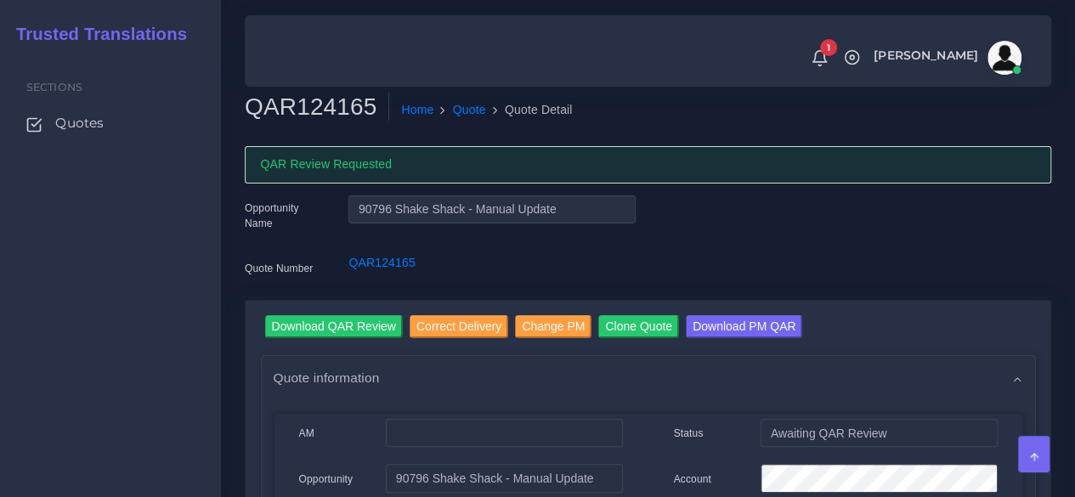
click at [127, 350] on div "Sections Quotes" at bounding box center [110, 275] width 221 height 444
click at [116, 311] on div "Sections Quotes" at bounding box center [110, 275] width 221 height 444
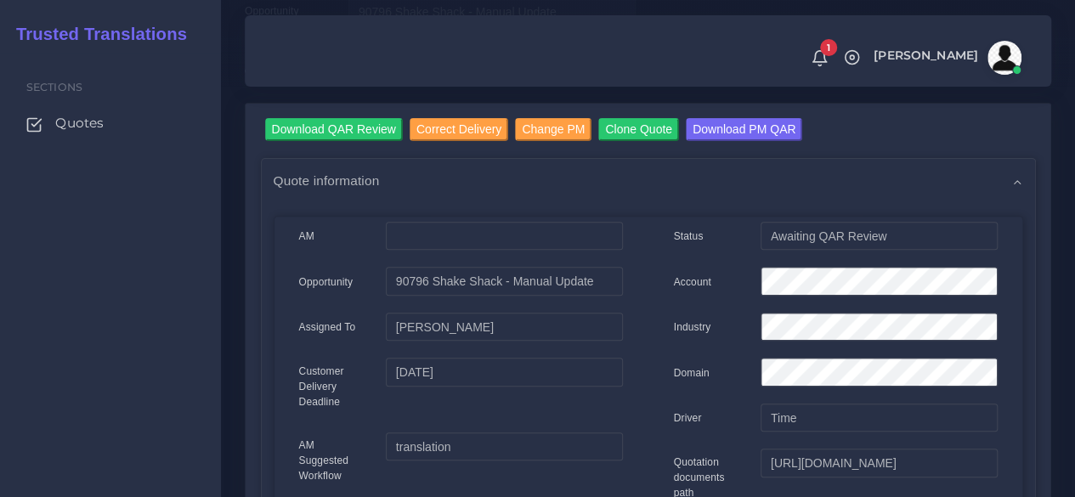
scroll to position [170, 0]
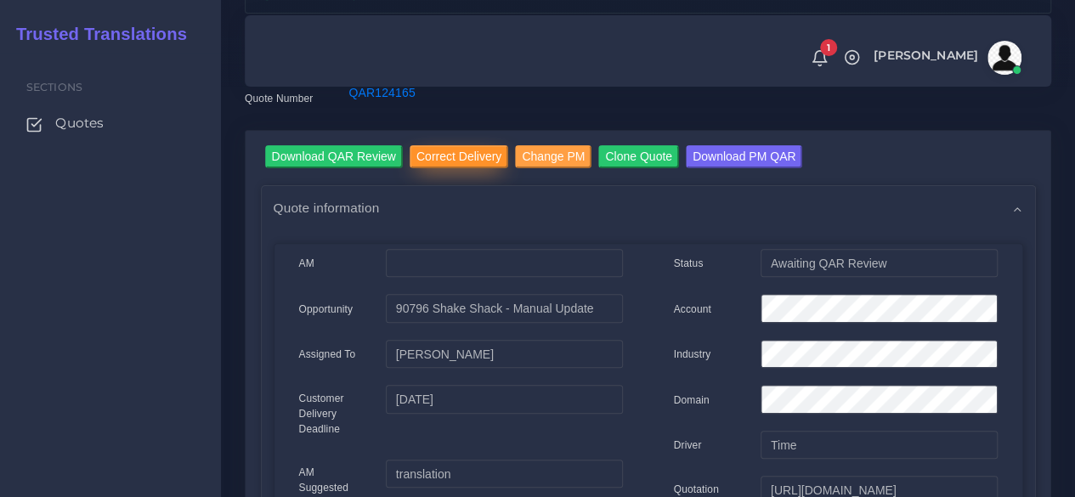
click at [458, 165] on input "Correct Delivery" at bounding box center [459, 156] width 99 height 23
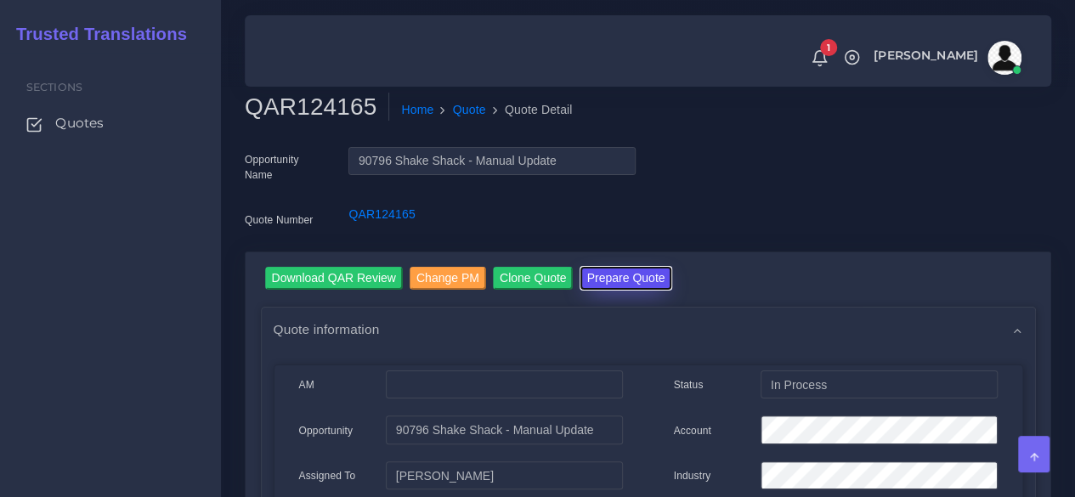
click at [605, 280] on button "Prepare Quote" at bounding box center [626, 278] width 92 height 23
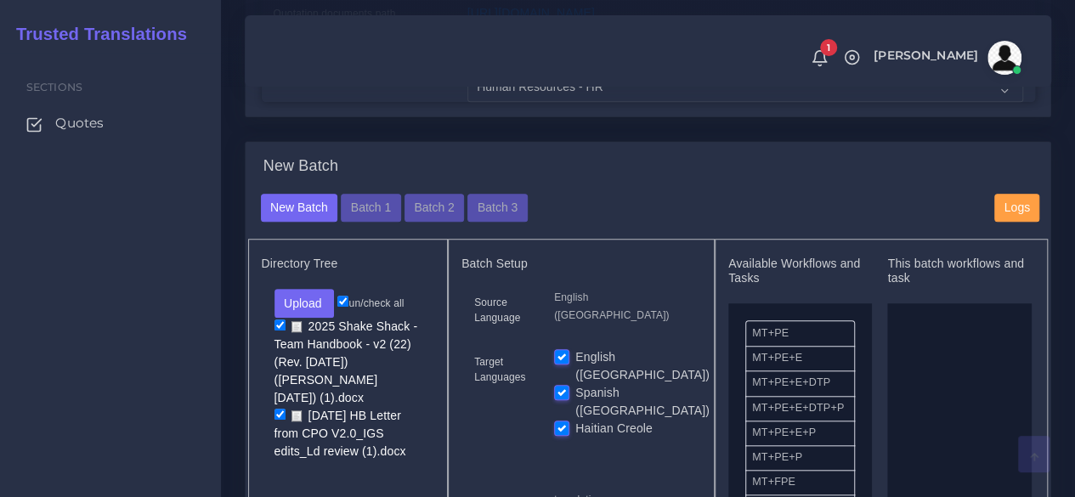
scroll to position [595, 0]
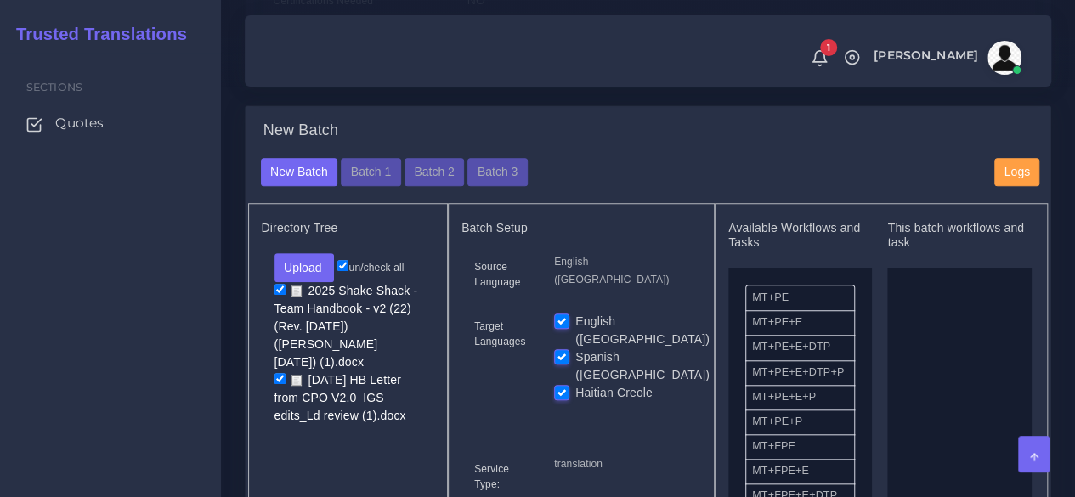
click at [500, 158] on div "New Batch" at bounding box center [648, 140] width 801 height 37
click at [495, 187] on button "Batch 3" at bounding box center [496, 172] width 59 height 29
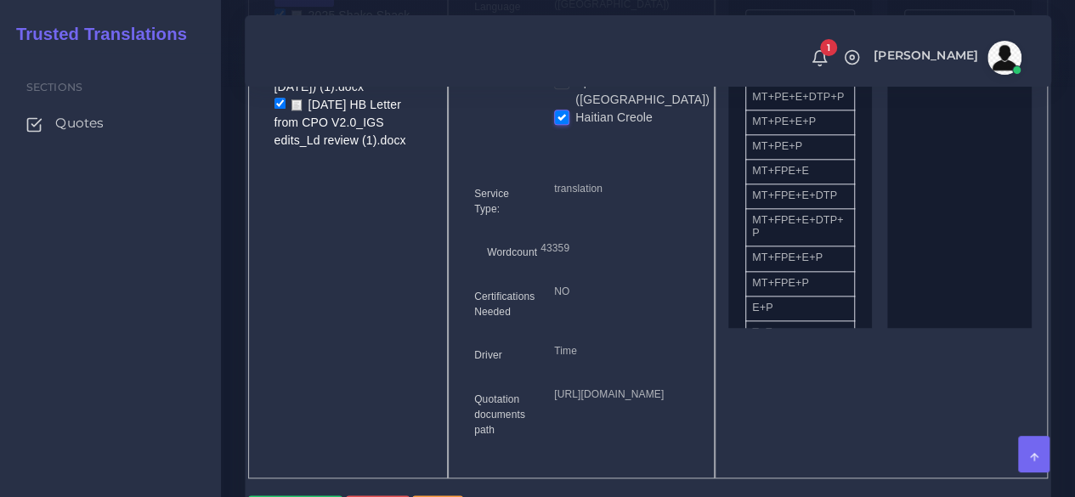
scroll to position [1105, 0]
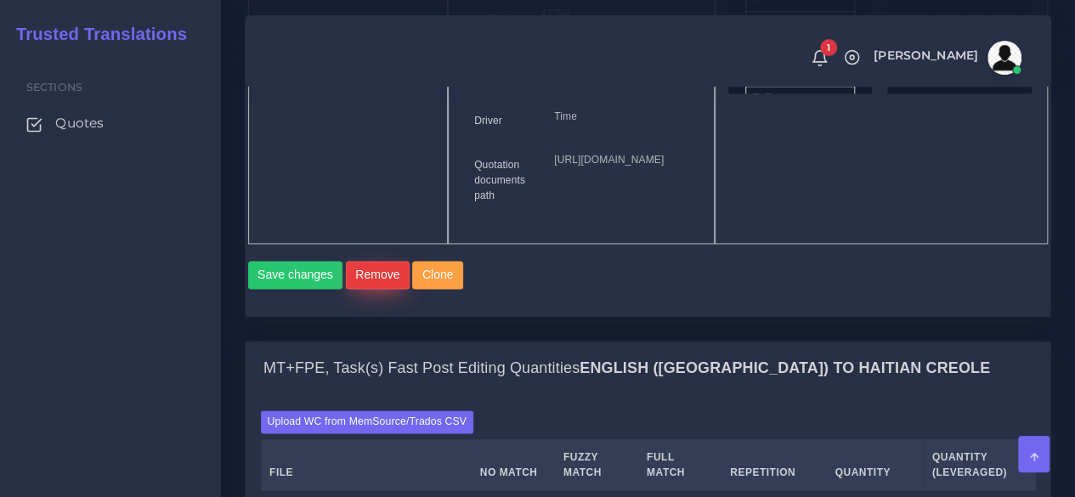
click at [381, 290] on button "Remove" at bounding box center [378, 275] width 64 height 29
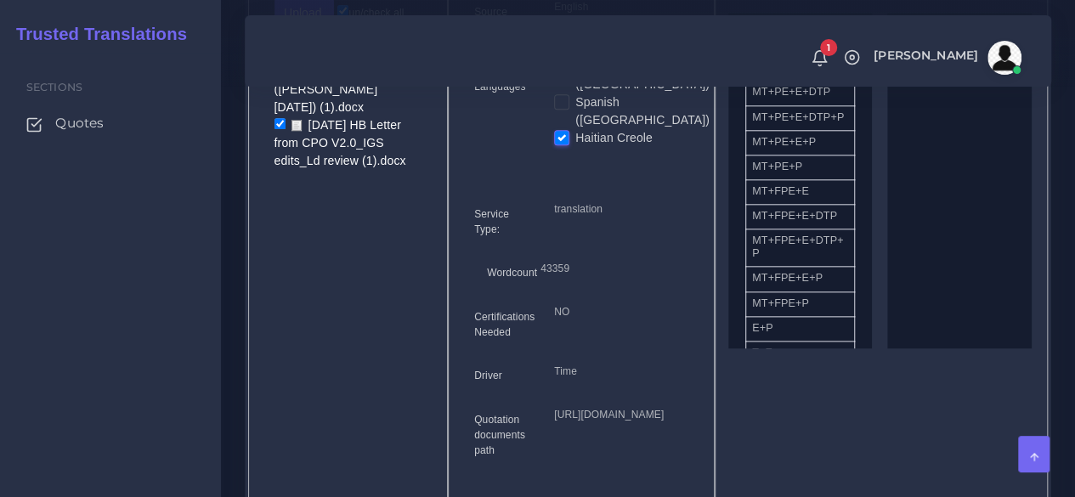
scroll to position [680, 0]
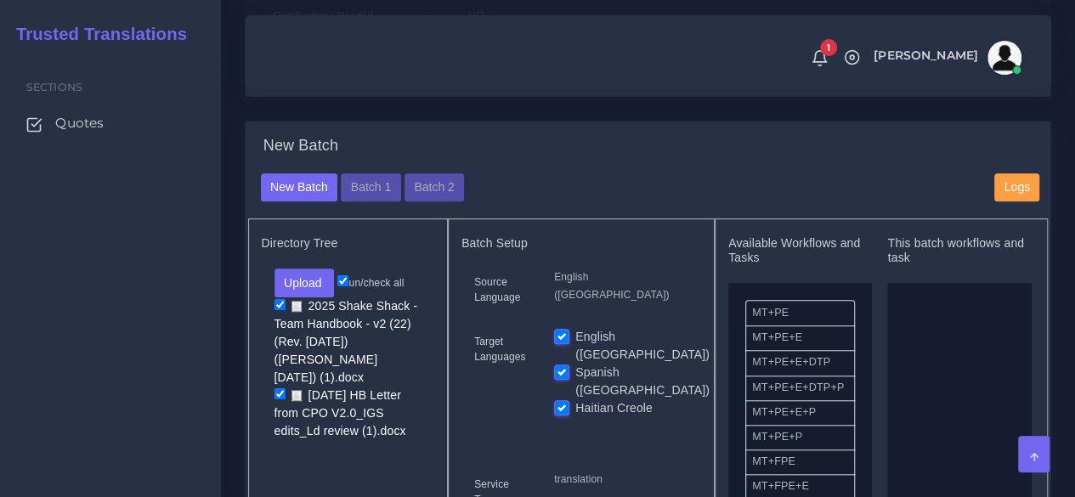
scroll to position [595, 0]
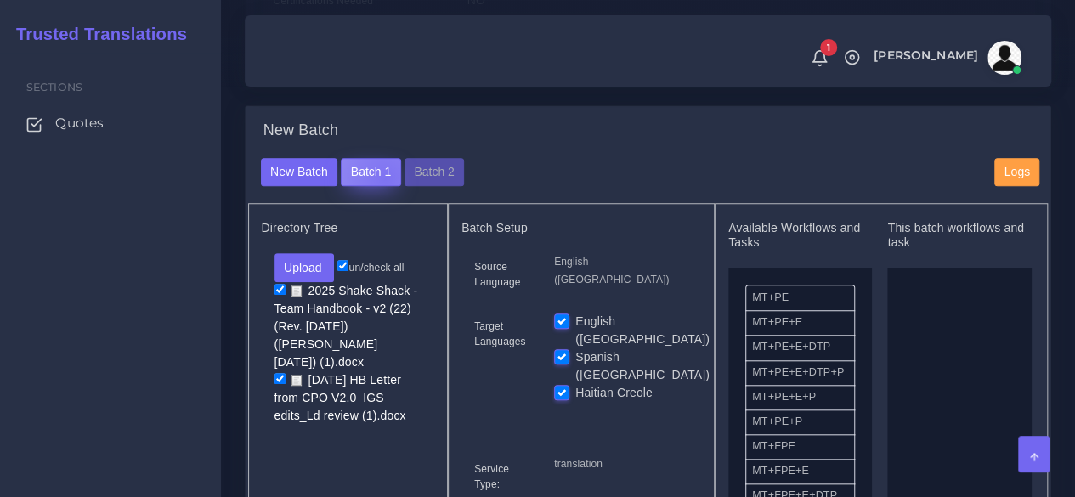
click at [382, 187] on button "Batch 1" at bounding box center [370, 172] width 59 height 29
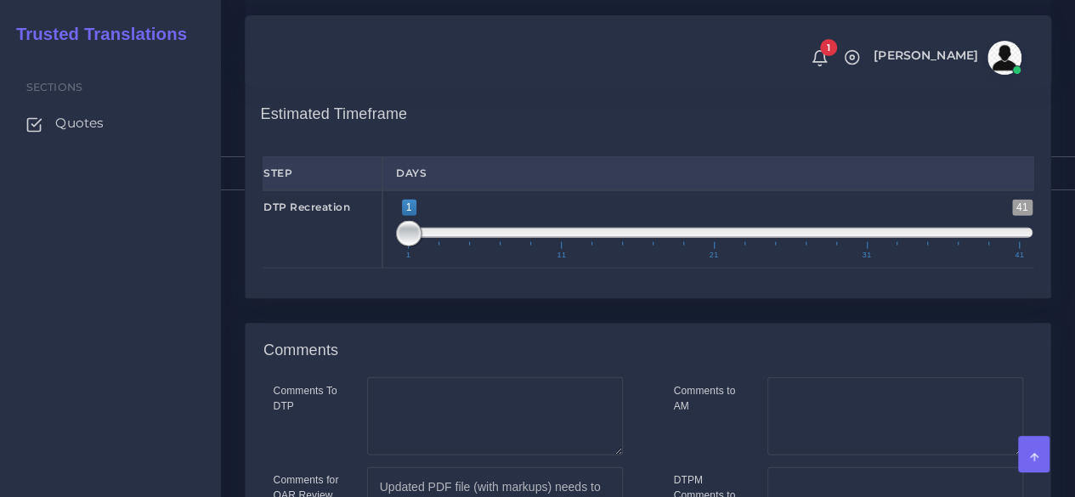
scroll to position [2133, 0]
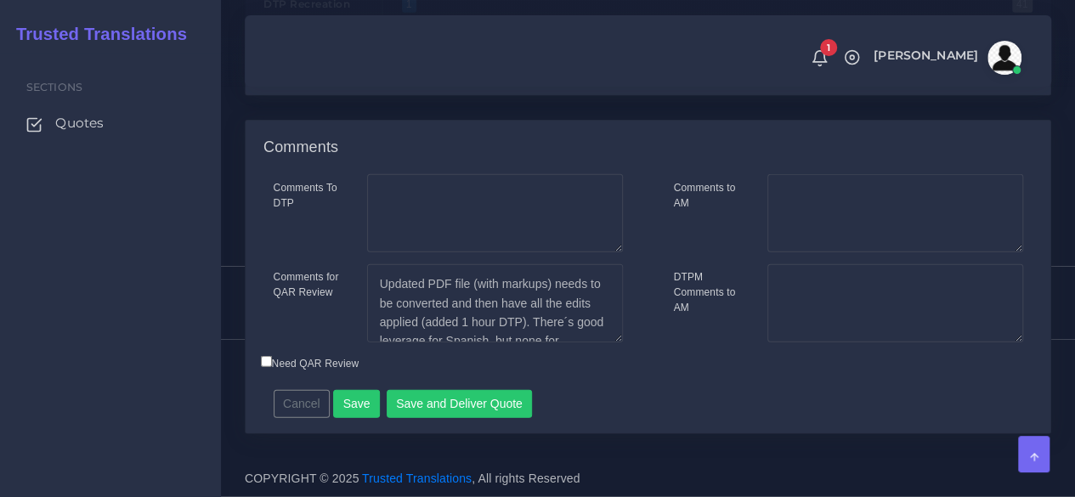
click at [337, 419] on div "Comments To DTP Comments for QAR Review Cancel" at bounding box center [648, 303] width 805 height 258
click at [351, 410] on button "Save" at bounding box center [356, 404] width 47 height 29
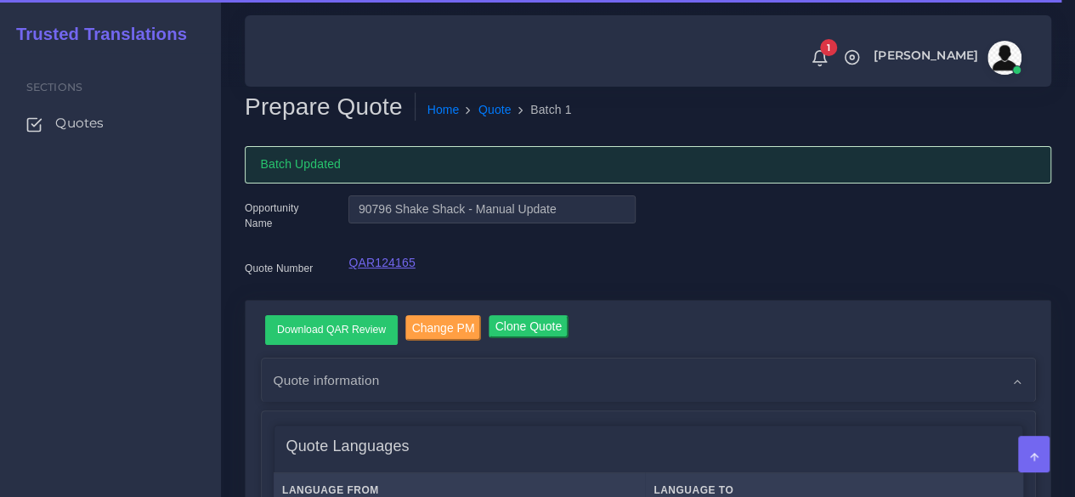
click at [394, 263] on link "QAR124165" at bounding box center [381, 263] width 66 height 14
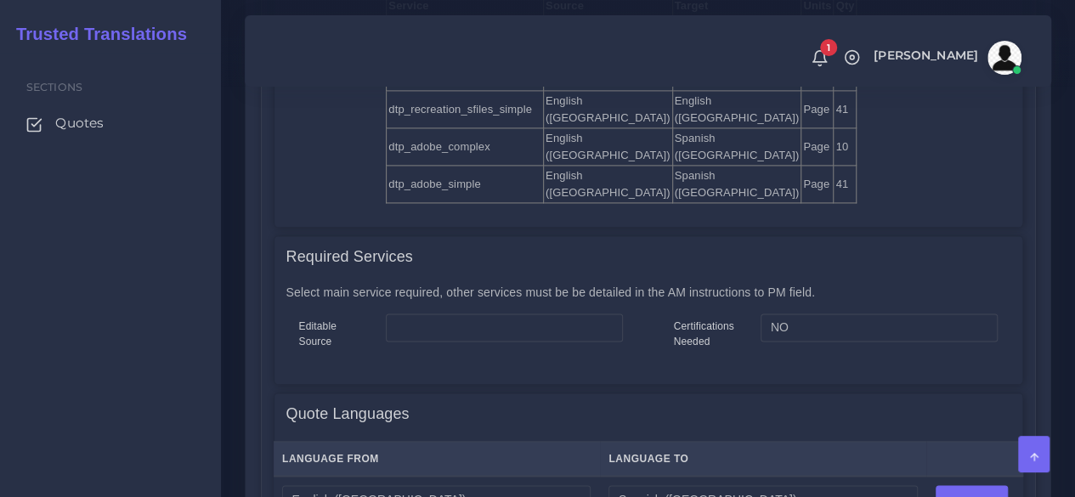
scroll to position [1360, 0]
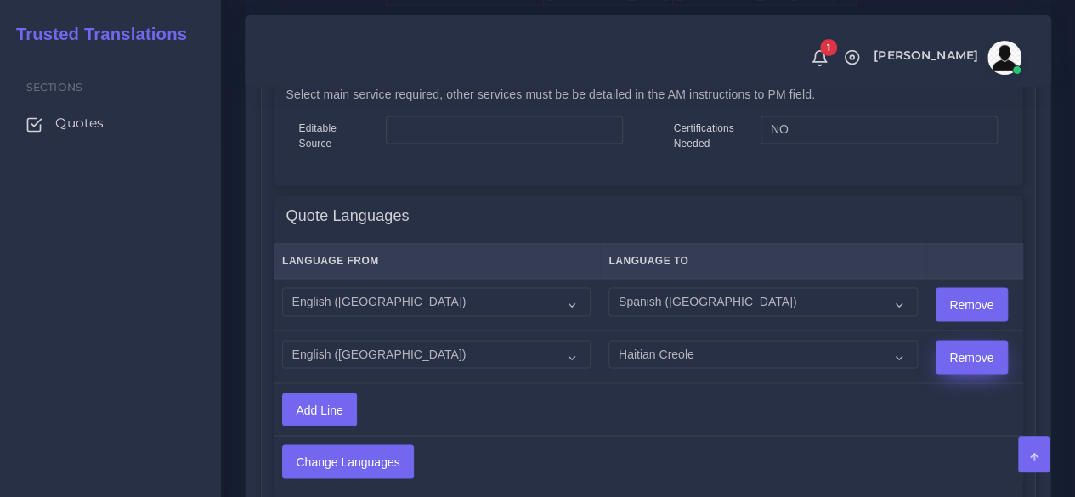
click at [936, 359] on input "Remove" at bounding box center [971, 357] width 71 height 32
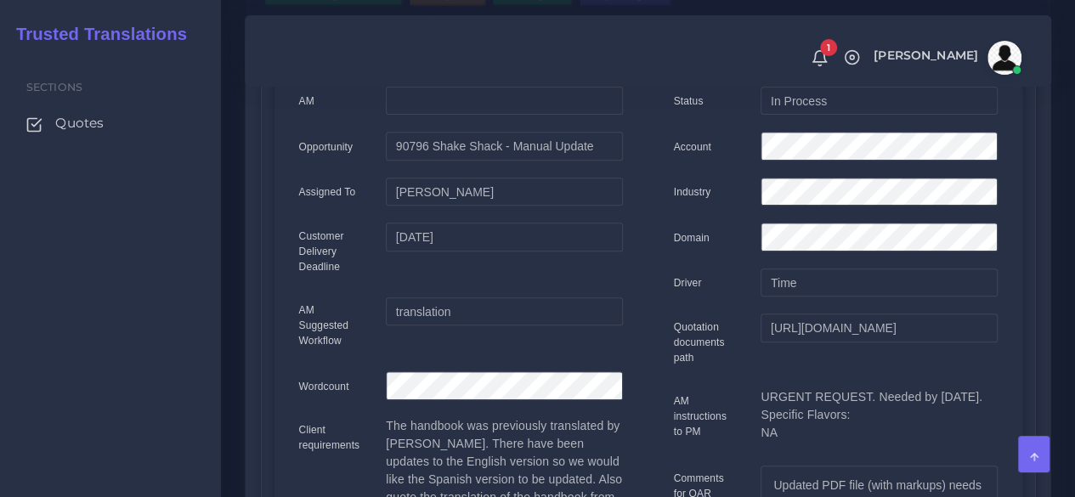
scroll to position [170, 0]
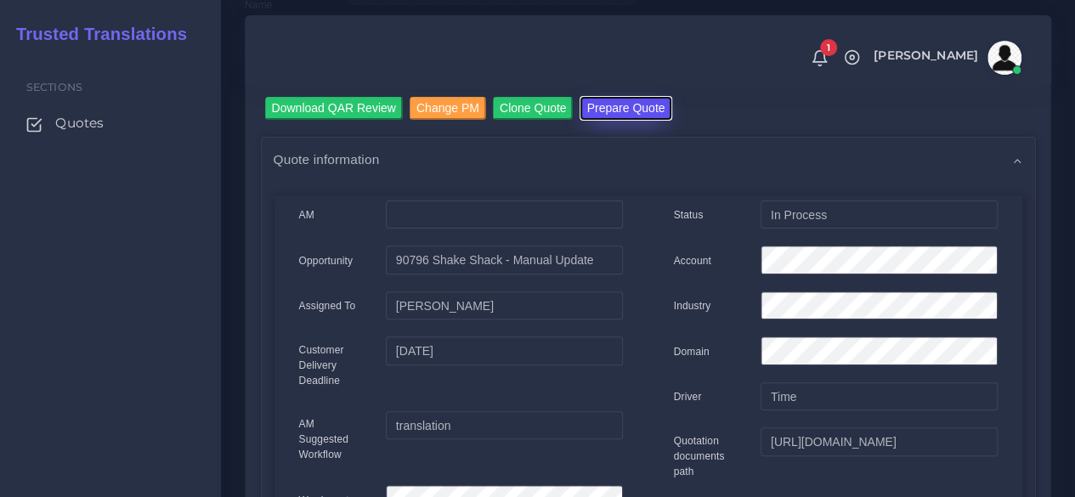
click at [598, 105] on button "Prepare Quote" at bounding box center [626, 108] width 92 height 23
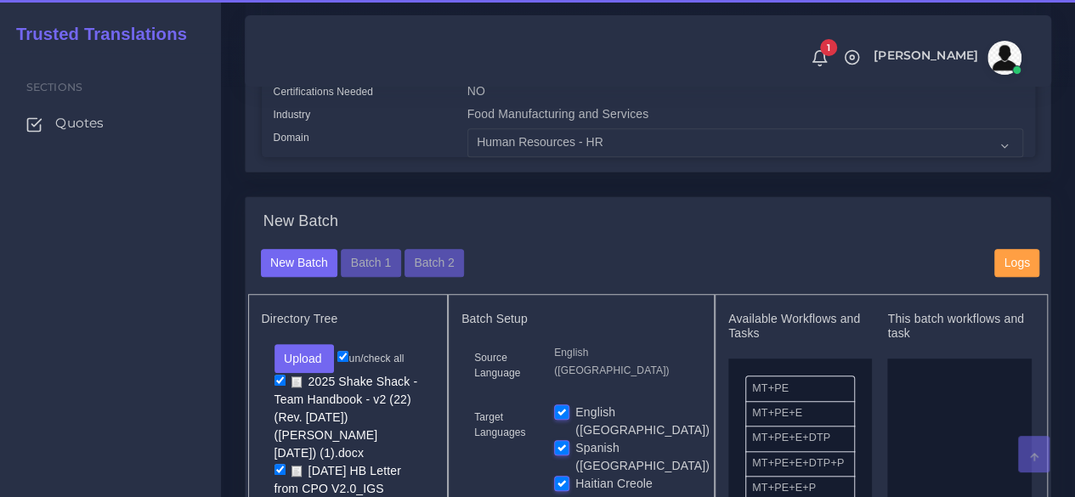
scroll to position [510, 0]
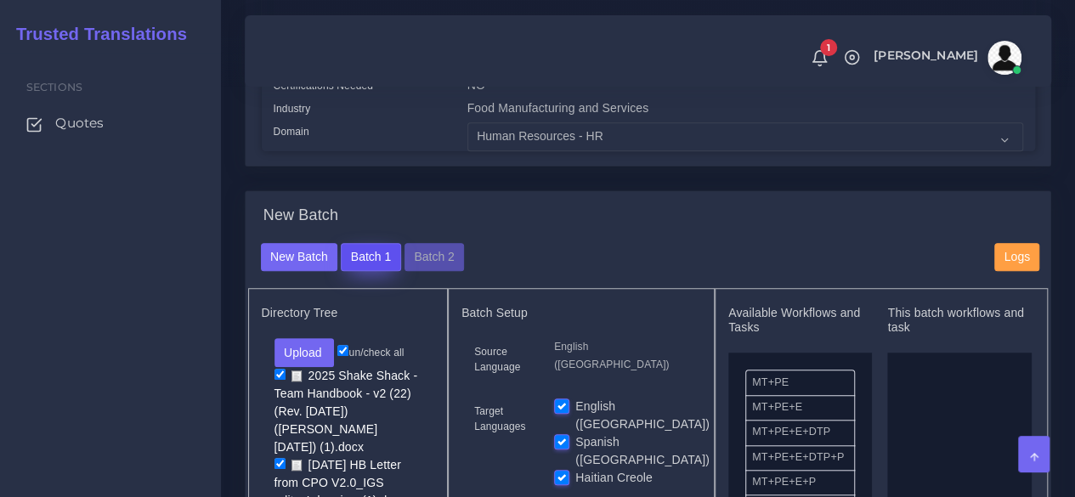
click at [370, 272] on button "Batch 1" at bounding box center [370, 257] width 59 height 29
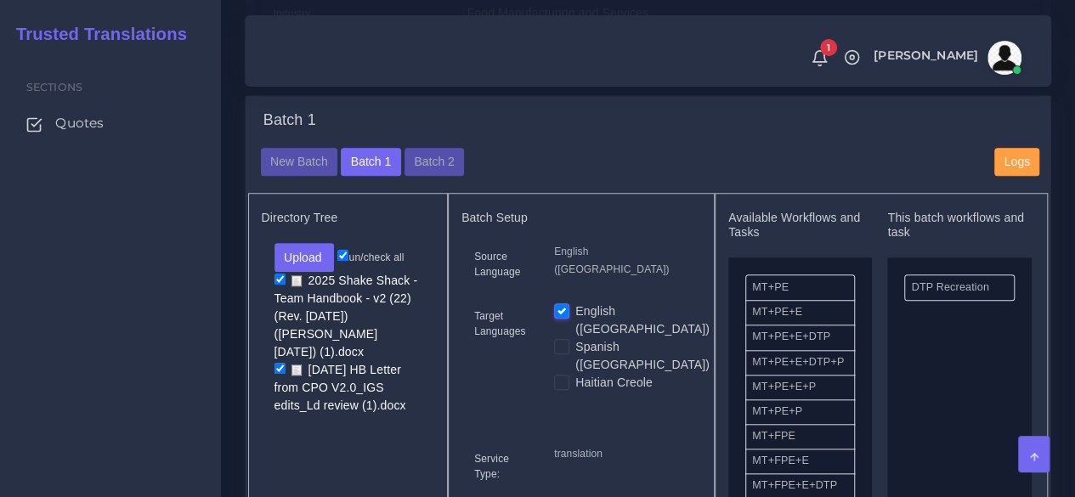
scroll to position [595, 0]
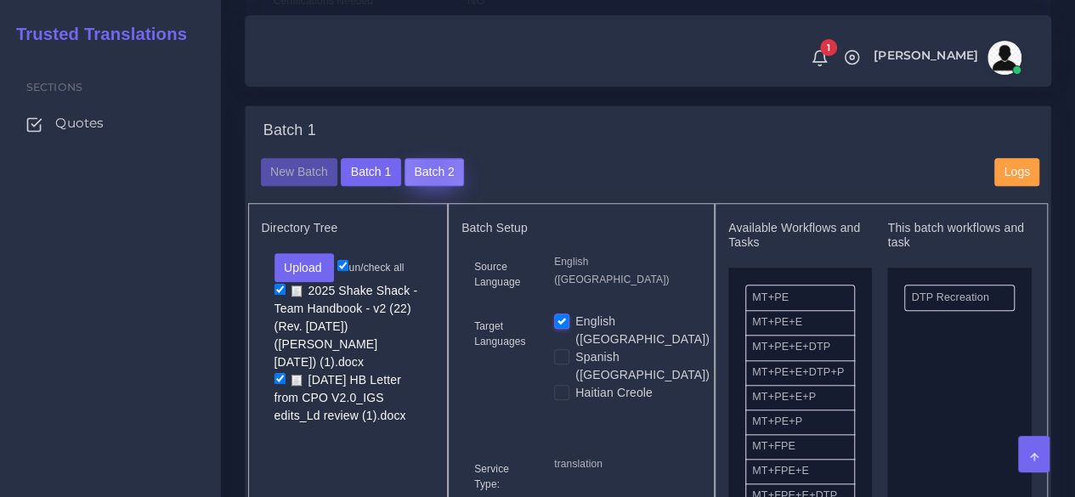
click at [430, 187] on button "Batch 2" at bounding box center [434, 172] width 59 height 29
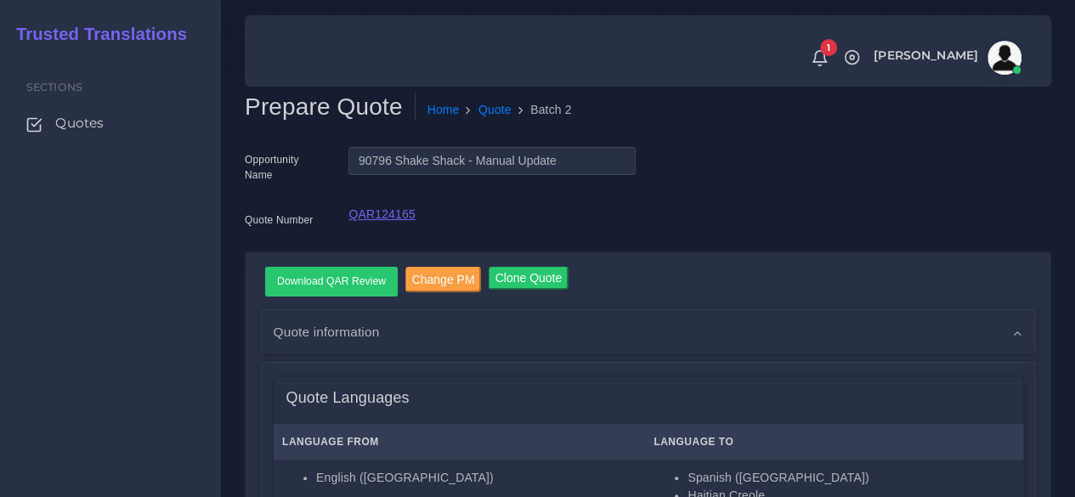
click at [364, 220] on link "QAR124165" at bounding box center [381, 214] width 66 height 14
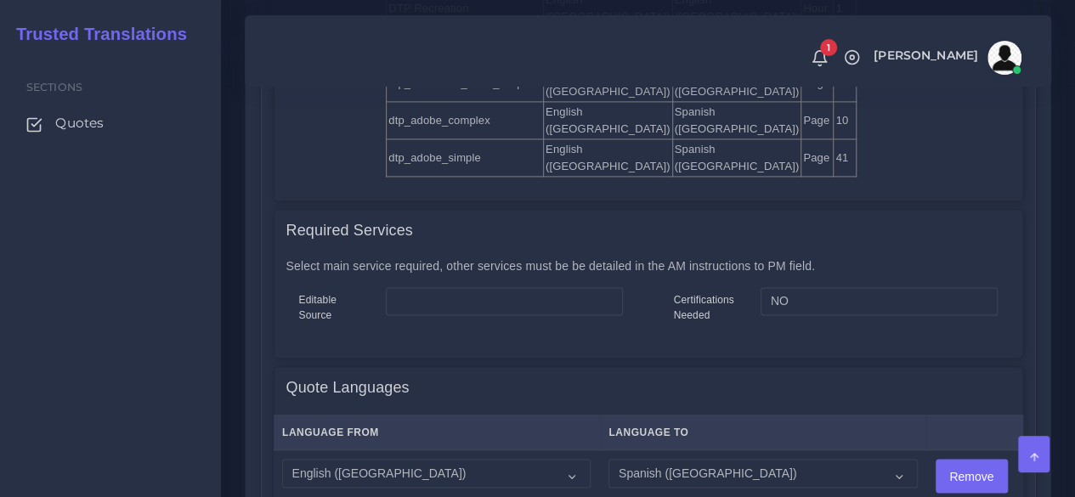
scroll to position [1445, 0]
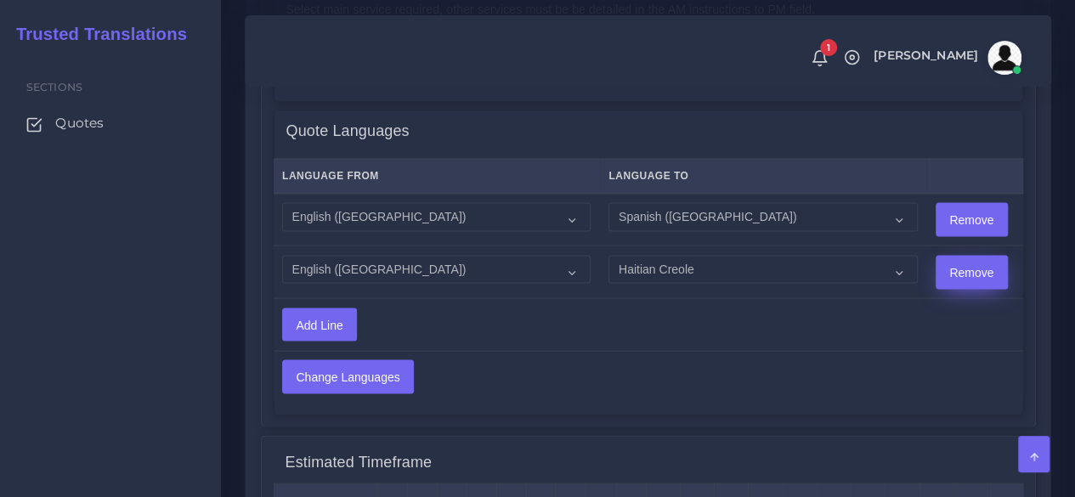
click at [953, 280] on input "Remove" at bounding box center [971, 272] width 71 height 32
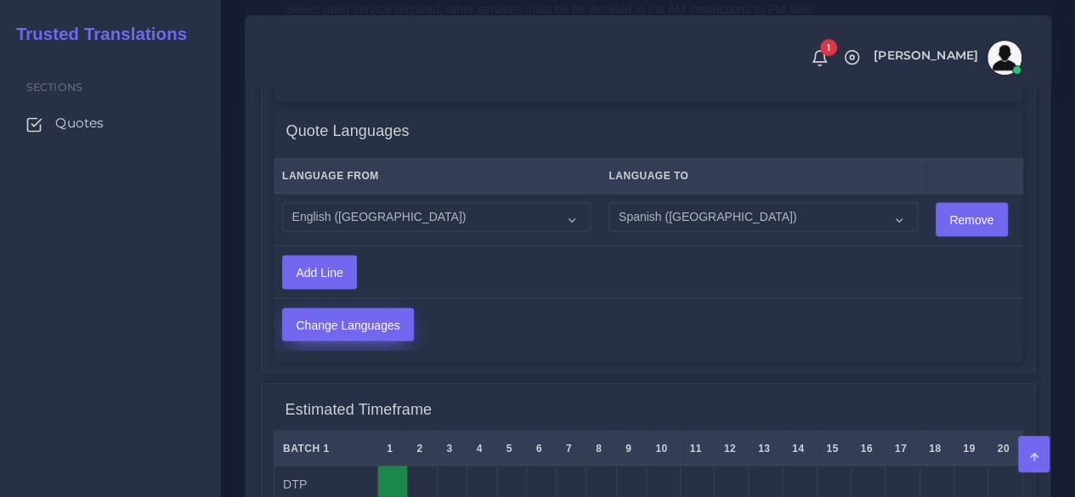
click at [399, 322] on input "Change Languages" at bounding box center [348, 324] width 130 height 32
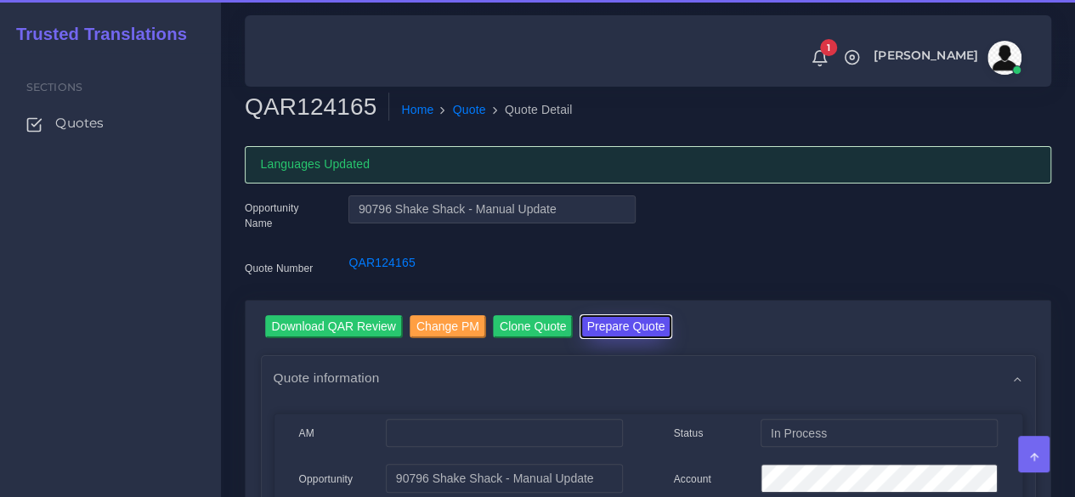
click at [591, 324] on button "Prepare Quote" at bounding box center [626, 326] width 92 height 23
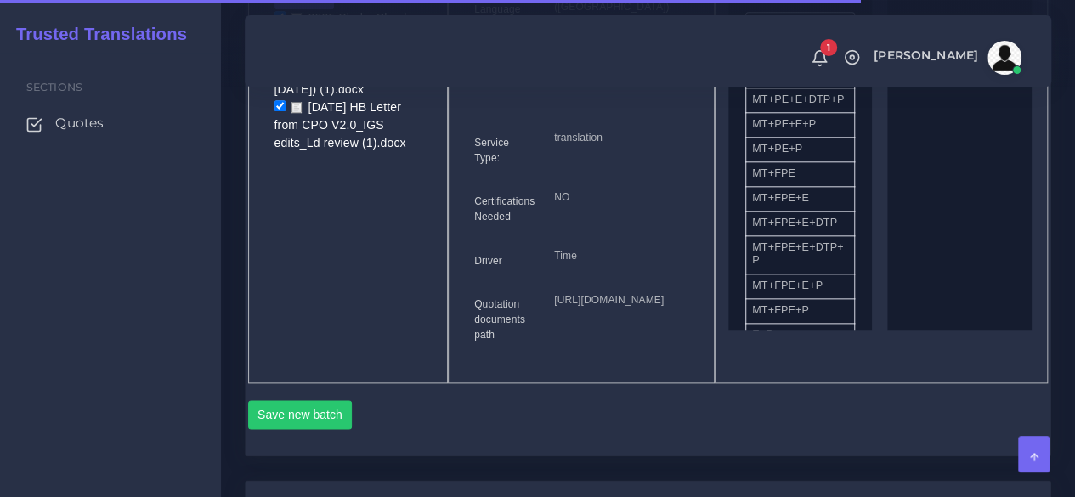
scroll to position [680, 0]
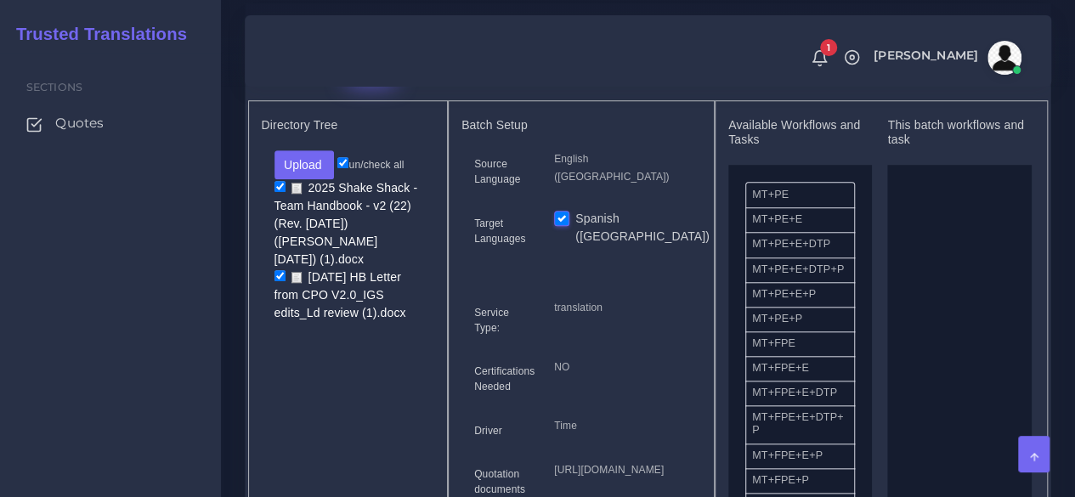
click at [376, 84] on button "Batch 1" at bounding box center [370, 69] width 59 height 29
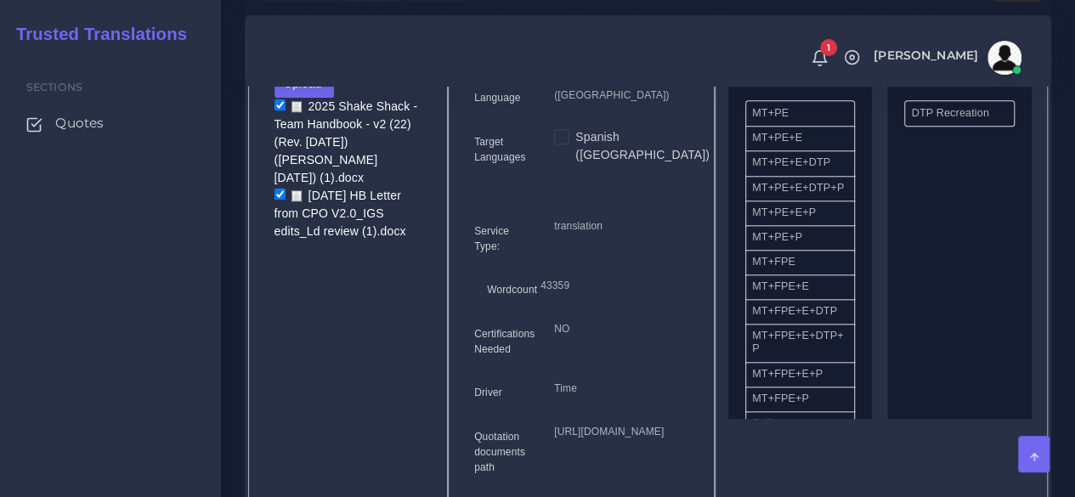
scroll to position [680, 0]
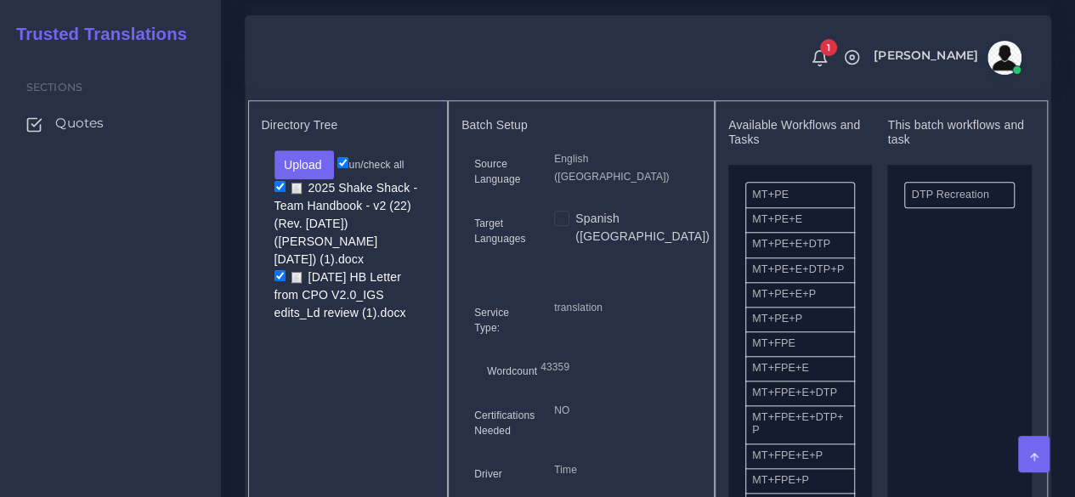
click at [575, 245] on label "Spanish ([GEOGRAPHIC_DATA])" at bounding box center [642, 228] width 134 height 36
click at [556, 225] on input "Spanish ([GEOGRAPHIC_DATA])" at bounding box center [561, 217] width 15 height 15
checkbox input "true"
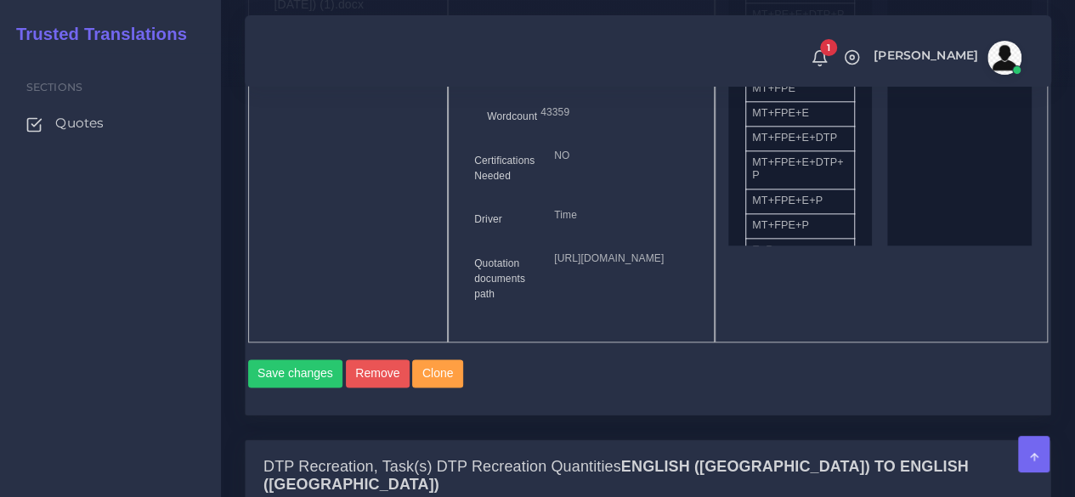
scroll to position [1275, 0]
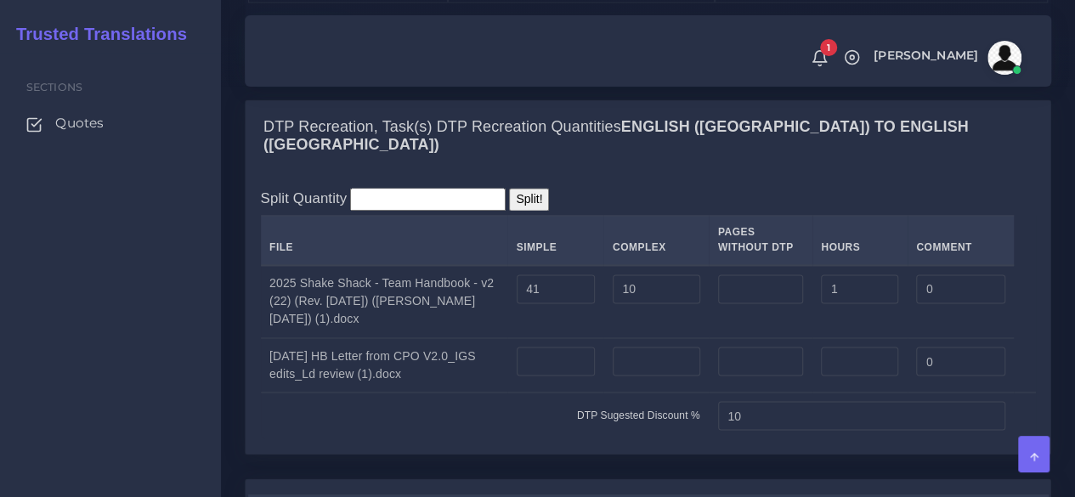
click at [294, 48] on button "Save changes" at bounding box center [295, 34] width 95 height 29
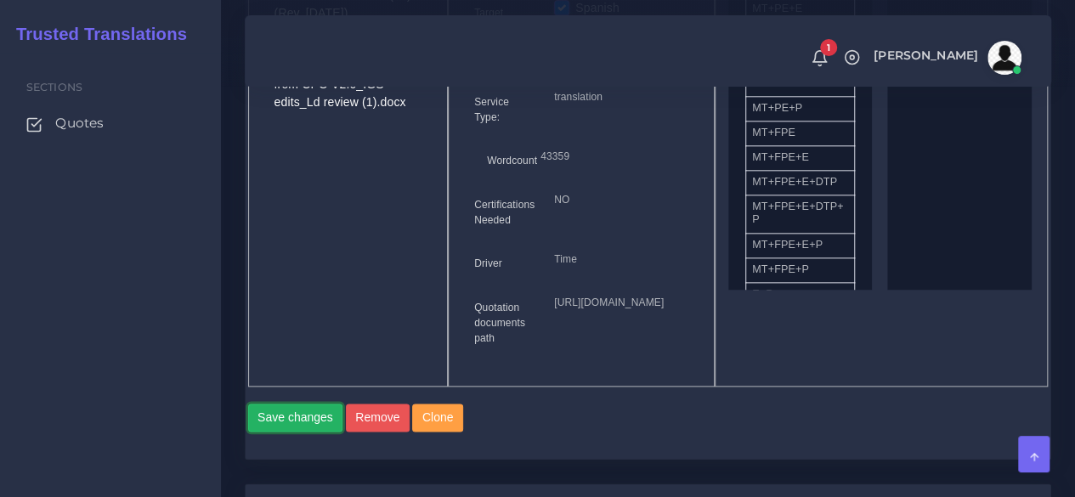
scroll to position [765, 0]
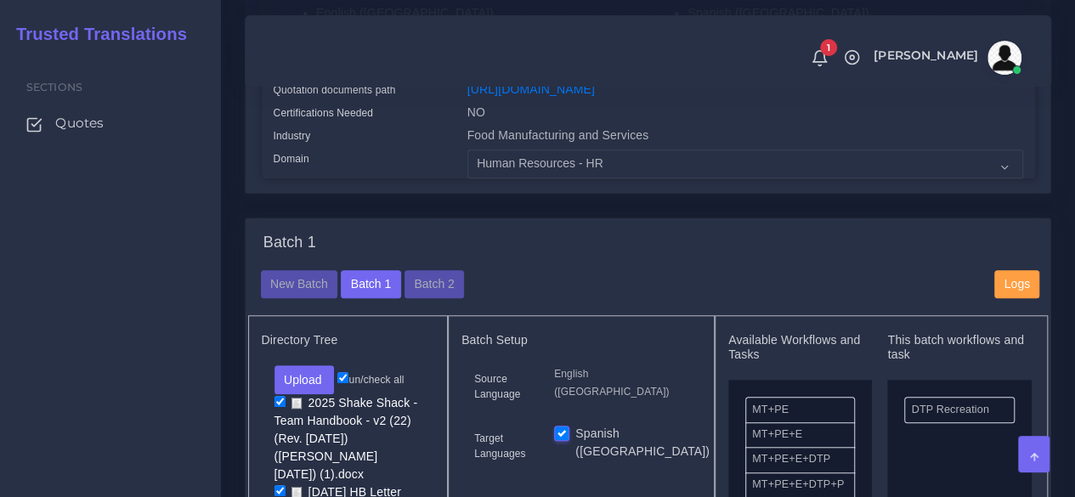
scroll to position [510, 0]
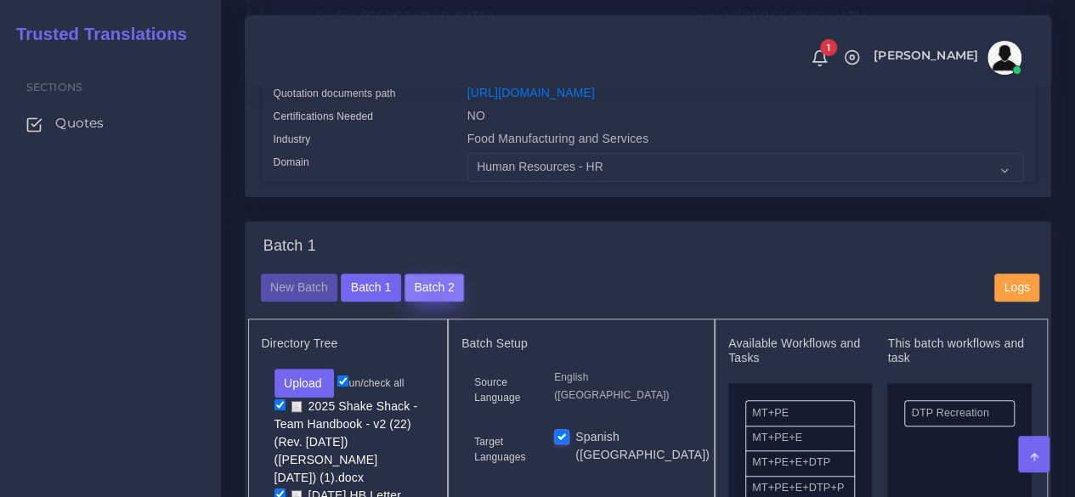
drag, startPoint x: 430, startPoint y: 320, endPoint x: 514, endPoint y: 288, distance: 90.1
click at [430, 303] on button "Batch 2" at bounding box center [434, 288] width 59 height 29
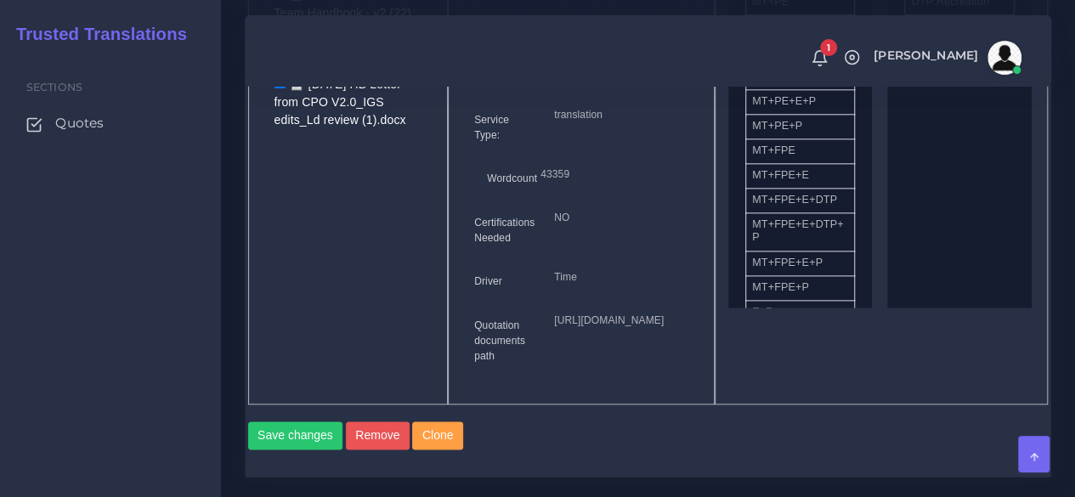
scroll to position [935, 0]
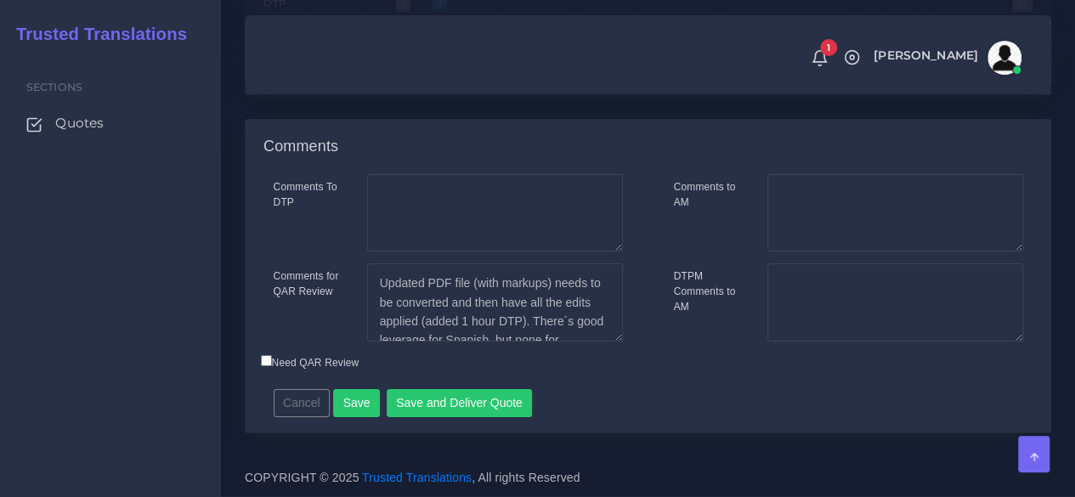
scroll to position [2776, 0]
click at [501, 402] on button "Save and Deliver Quote" at bounding box center [460, 403] width 146 height 29
